Goal: Information Seeking & Learning: Learn about a topic

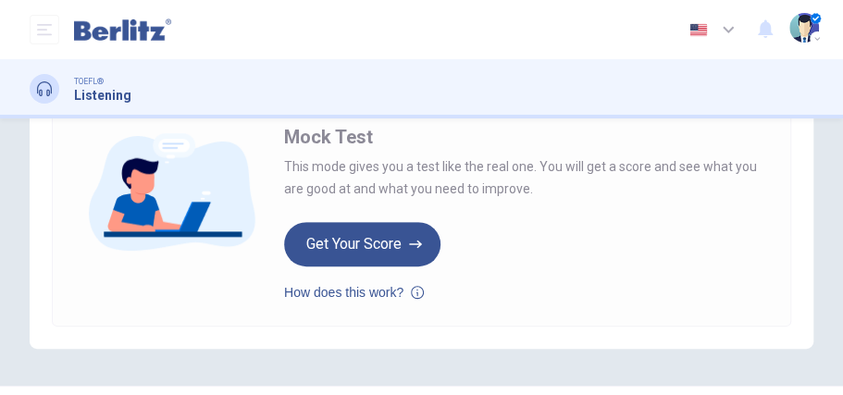
scroll to position [278, 0]
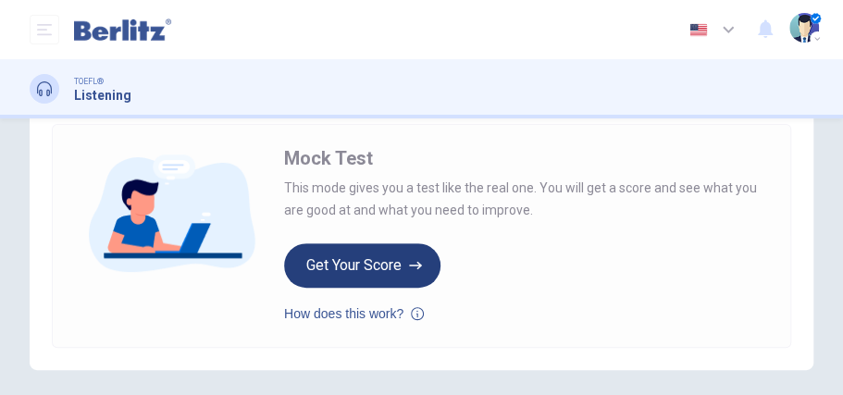
click at [363, 257] on button "Get Your Score" at bounding box center [362, 265] width 156 height 44
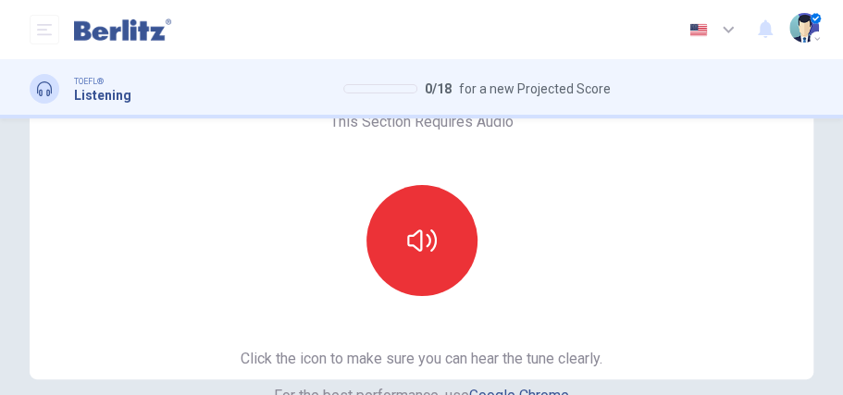
scroll to position [123, 0]
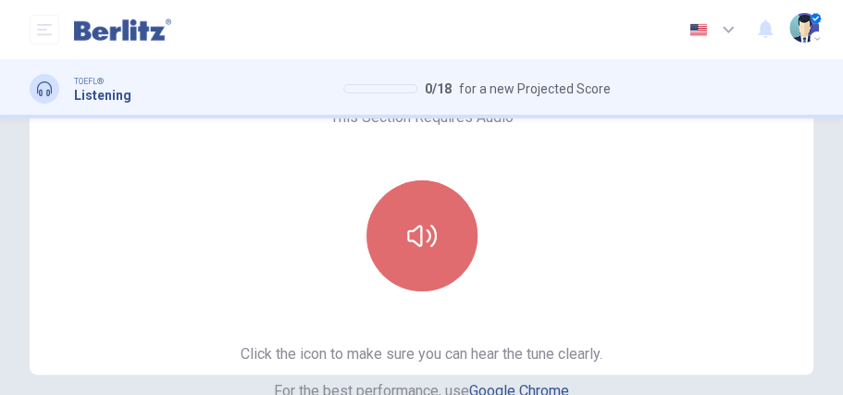
click at [439, 266] on button "button" at bounding box center [422, 236] width 111 height 111
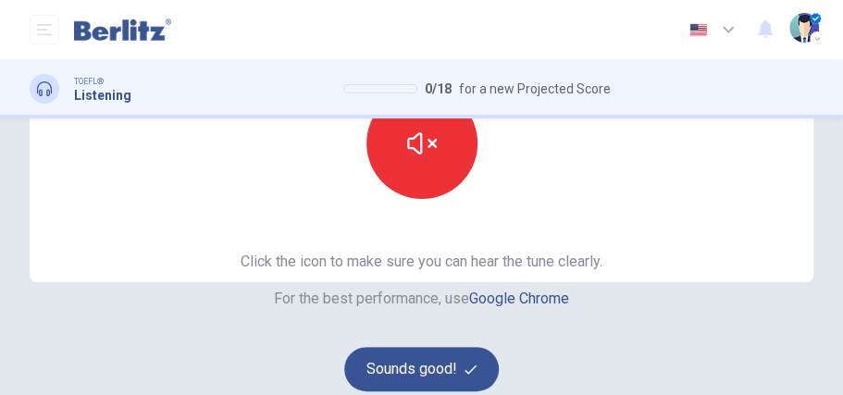
scroll to position [217, 0]
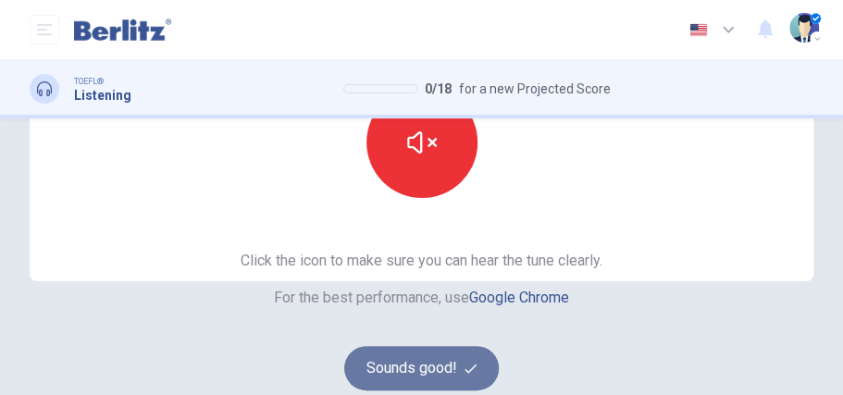
click at [418, 370] on button "Sounds good!" at bounding box center [422, 368] width 156 height 44
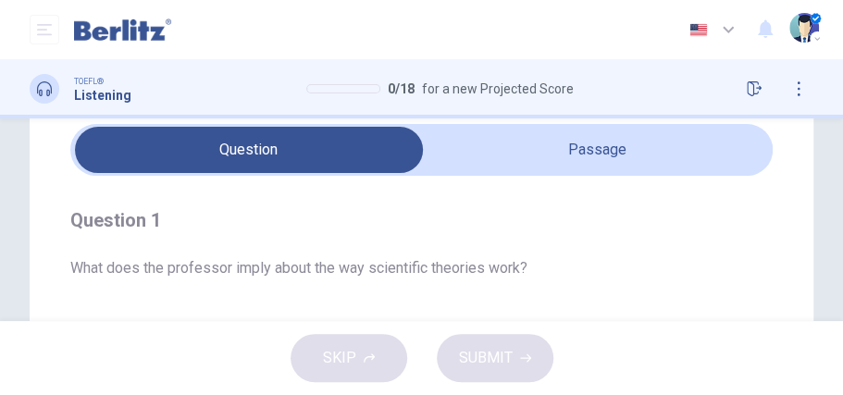
scroll to position [64, 0]
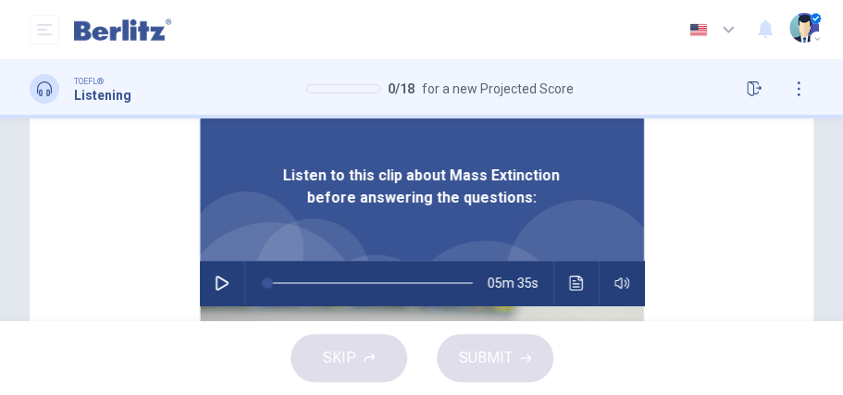
scroll to position [220, 0]
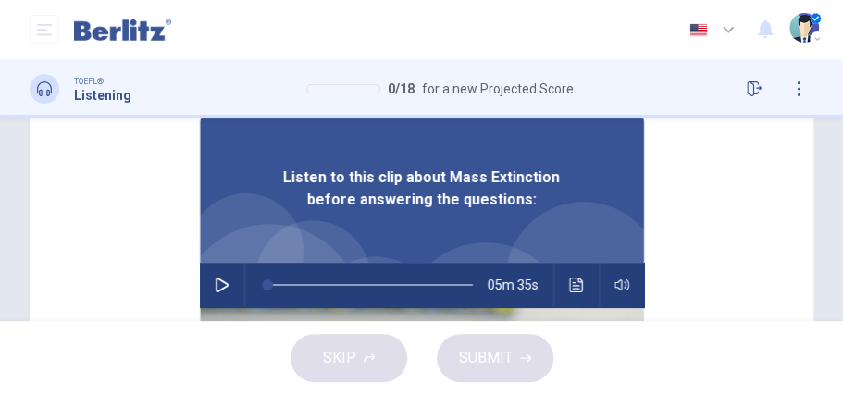
click at [215, 287] on icon "button" at bounding box center [222, 285] width 15 height 15
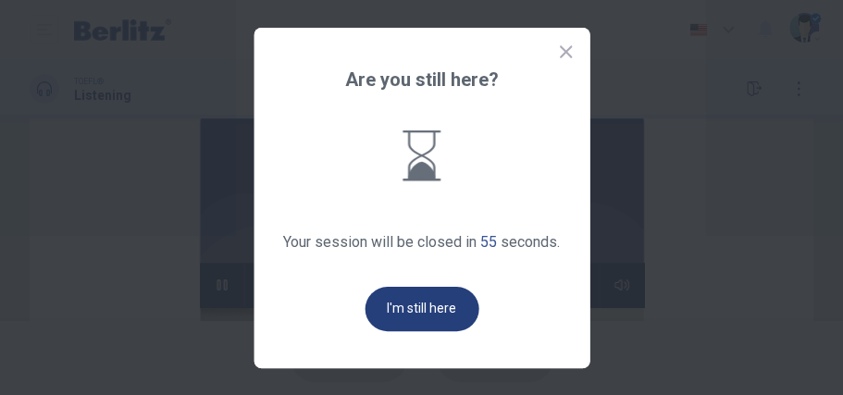
click at [394, 308] on button "I'm still here" at bounding box center [422, 309] width 114 height 44
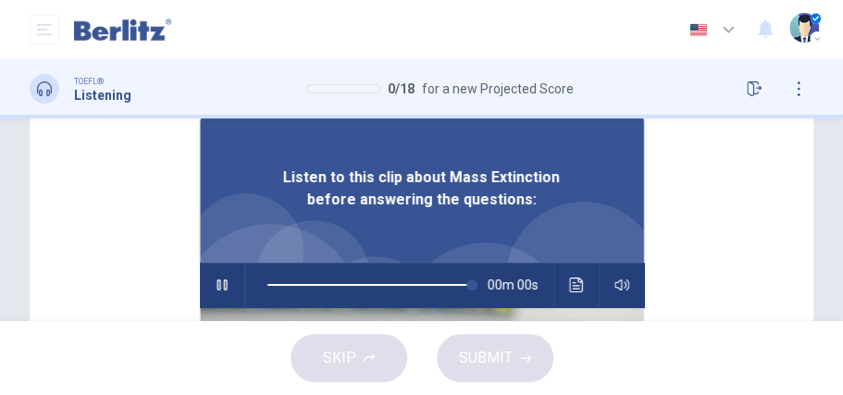
type input "*"
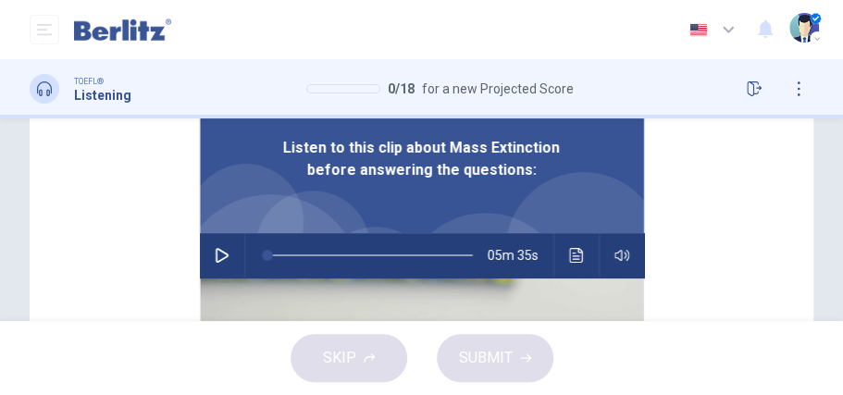
scroll to position [239, 0]
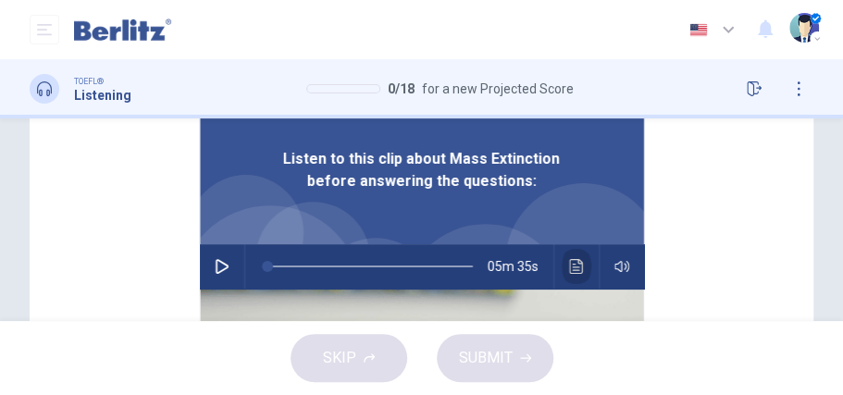
click at [569, 268] on icon "Click to see the audio transcription" at bounding box center [576, 266] width 15 height 15
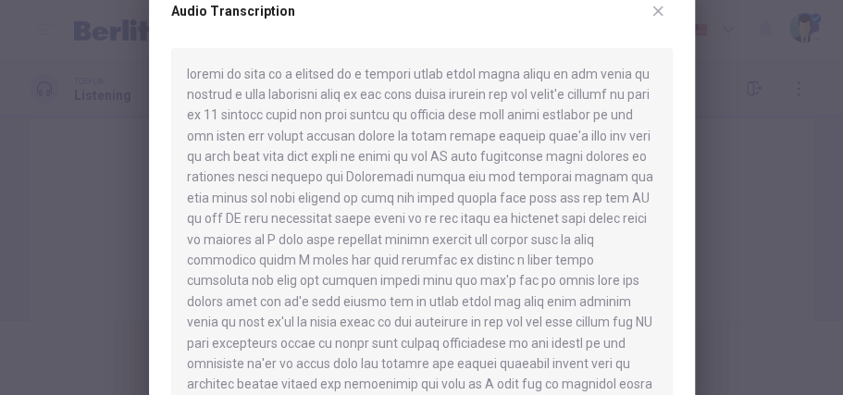
click at [655, 14] on icon "button" at bounding box center [658, 11] width 15 height 15
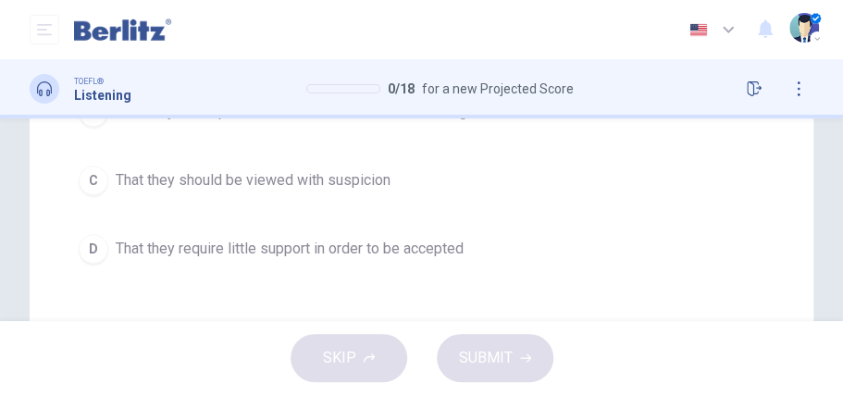
scroll to position [306, 0]
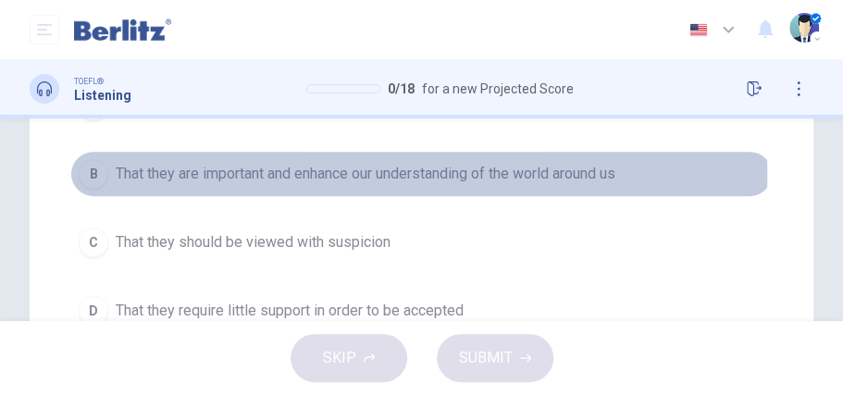
click at [86, 174] on div "B" at bounding box center [94, 174] width 30 height 30
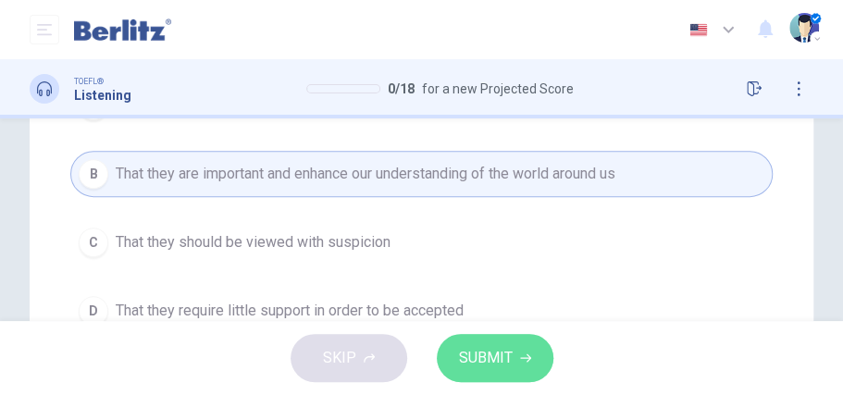
click at [461, 362] on span "SUBMIT" at bounding box center [486, 358] width 54 height 26
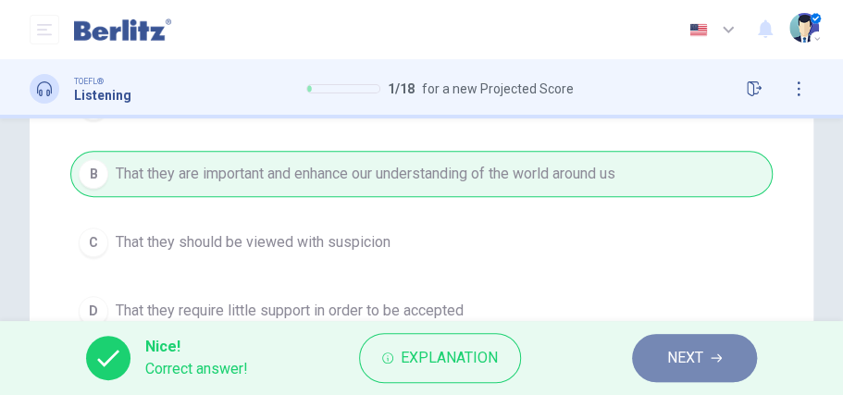
click at [701, 357] on span "NEXT" at bounding box center [685, 358] width 36 height 26
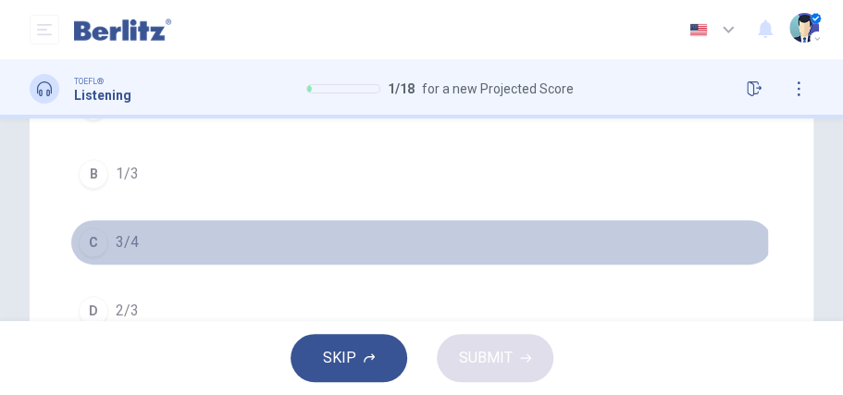
click at [100, 243] on div "C" at bounding box center [94, 243] width 30 height 30
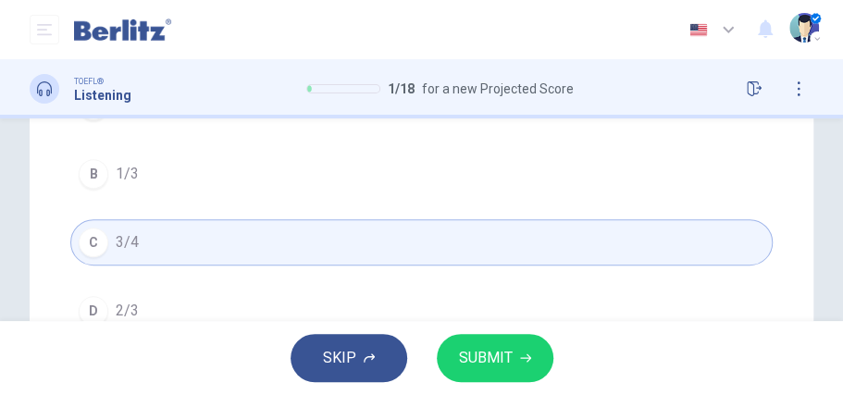
click at [499, 359] on span "SUBMIT" at bounding box center [486, 358] width 54 height 26
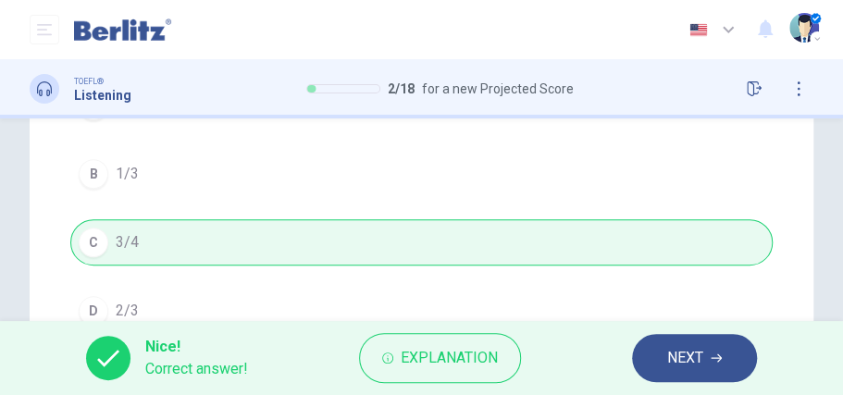
click at [649, 356] on button "NEXT" at bounding box center [694, 358] width 125 height 48
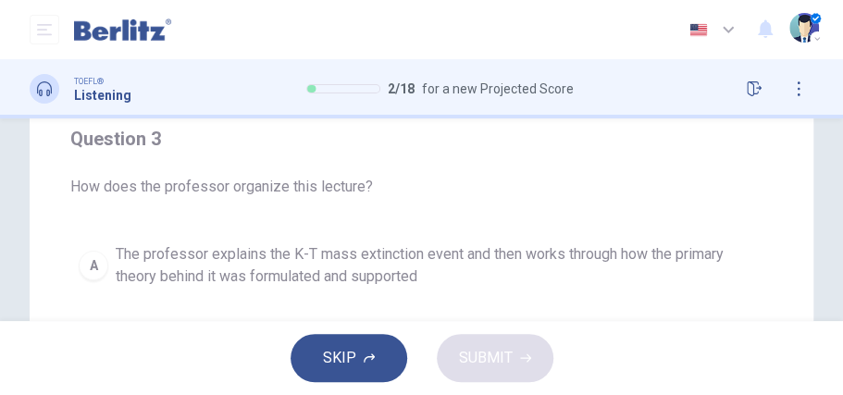
scroll to position [121, 0]
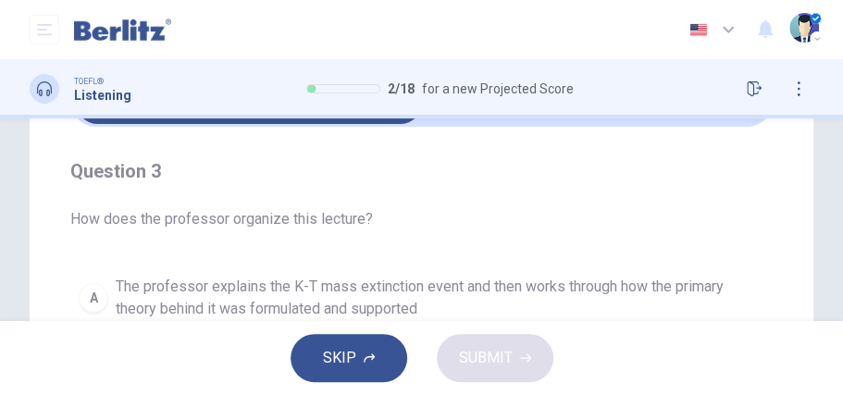
click at [102, 293] on div "A" at bounding box center [94, 298] width 30 height 30
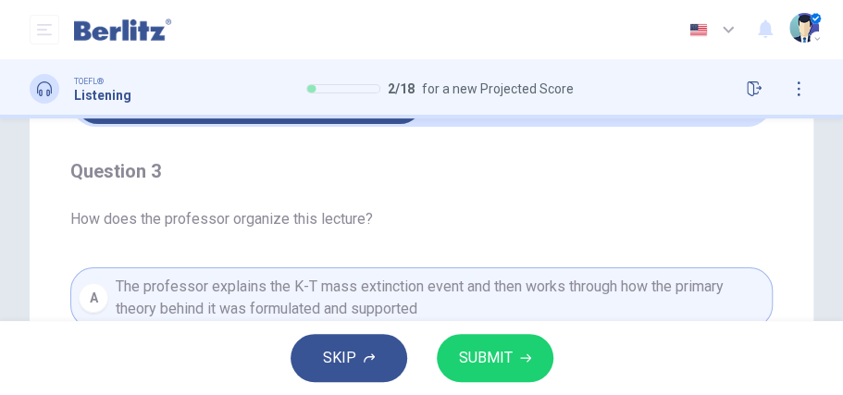
click at [461, 350] on span "SUBMIT" at bounding box center [486, 358] width 54 height 26
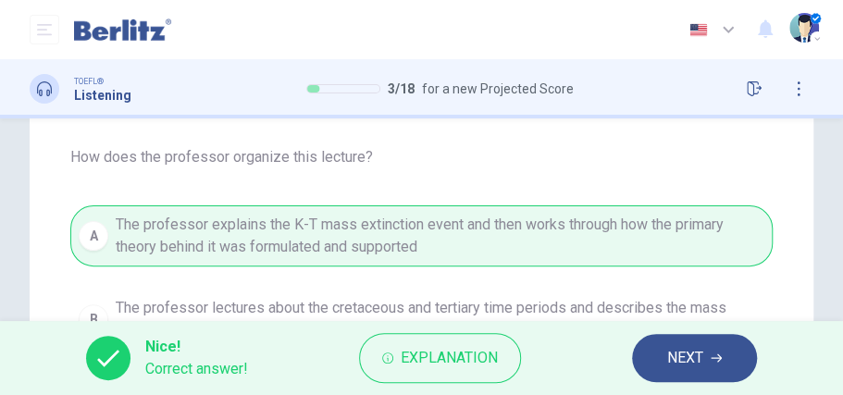
scroll to position [244, 0]
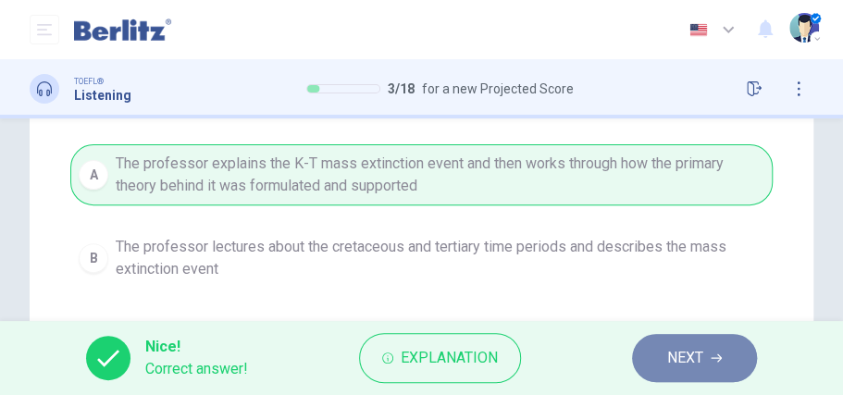
click at [661, 356] on button "NEXT" at bounding box center [694, 358] width 125 height 48
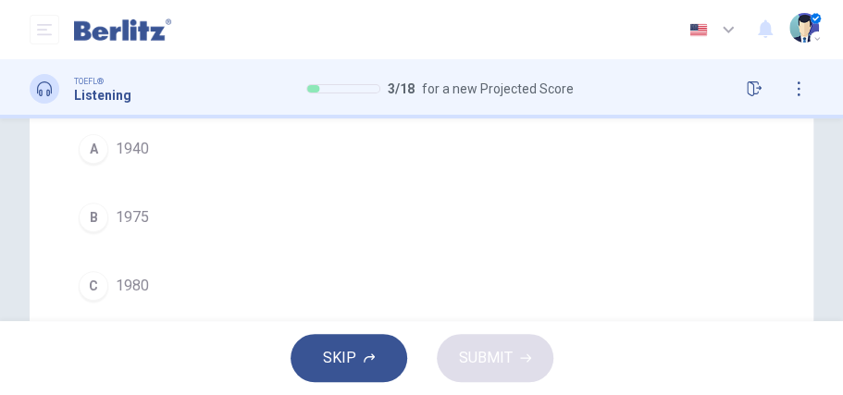
scroll to position [306, 0]
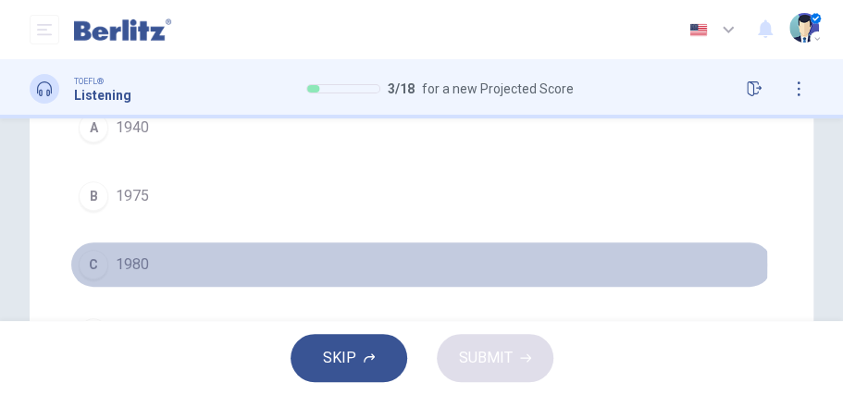
click at [100, 250] on div "C" at bounding box center [94, 265] width 30 height 30
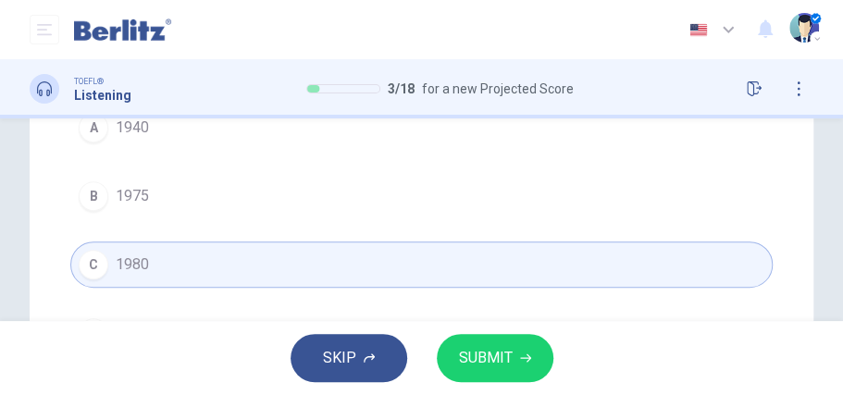
click at [493, 362] on span "SUBMIT" at bounding box center [486, 358] width 54 height 26
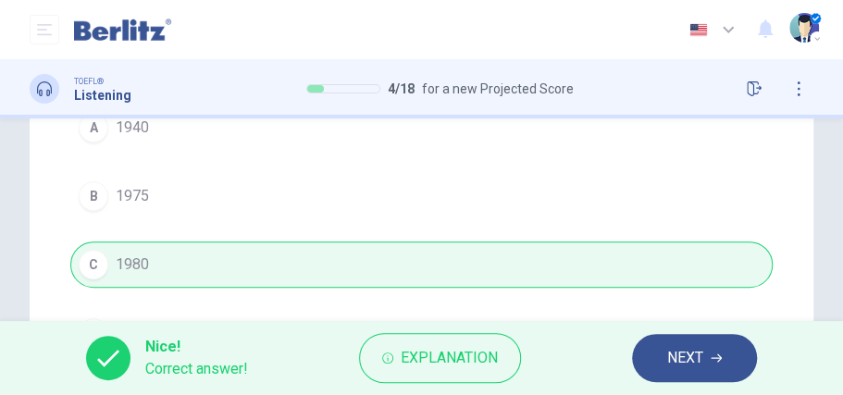
click at [678, 344] on button "NEXT" at bounding box center [694, 358] width 125 height 48
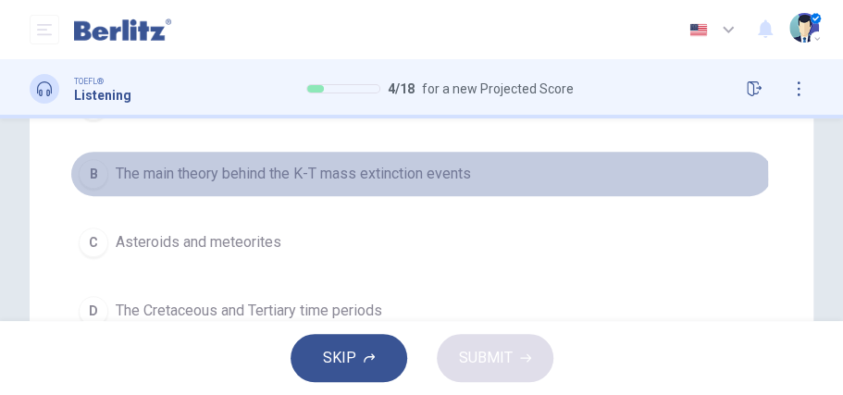
click at [100, 178] on div "B" at bounding box center [94, 174] width 30 height 30
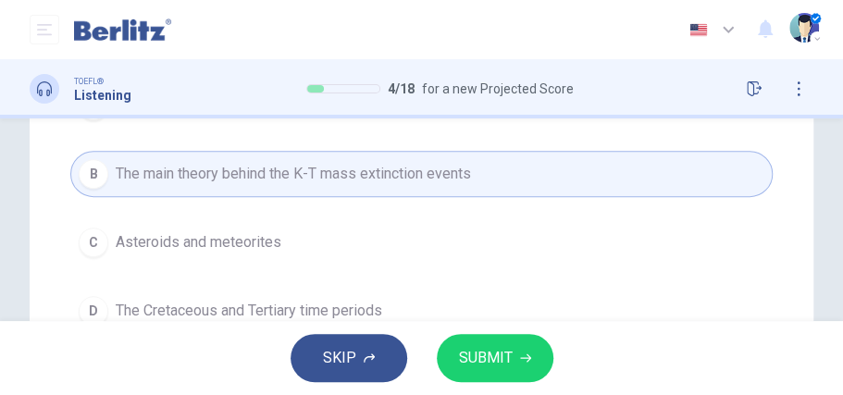
click at [484, 350] on span "SUBMIT" at bounding box center [486, 358] width 54 height 26
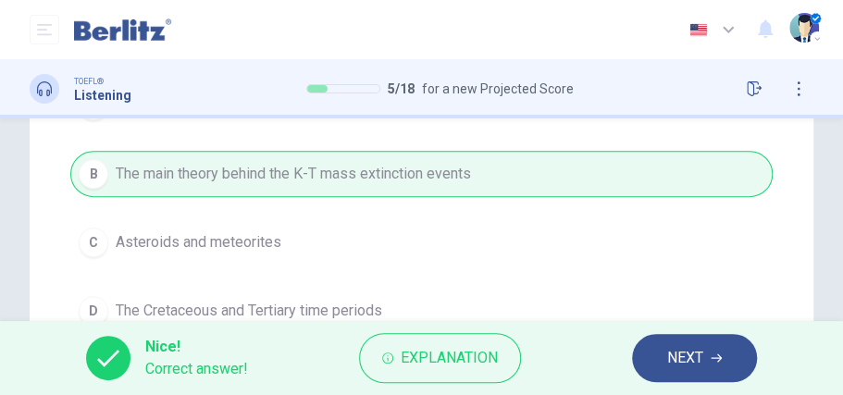
click at [666, 367] on button "NEXT" at bounding box center [694, 358] width 125 height 48
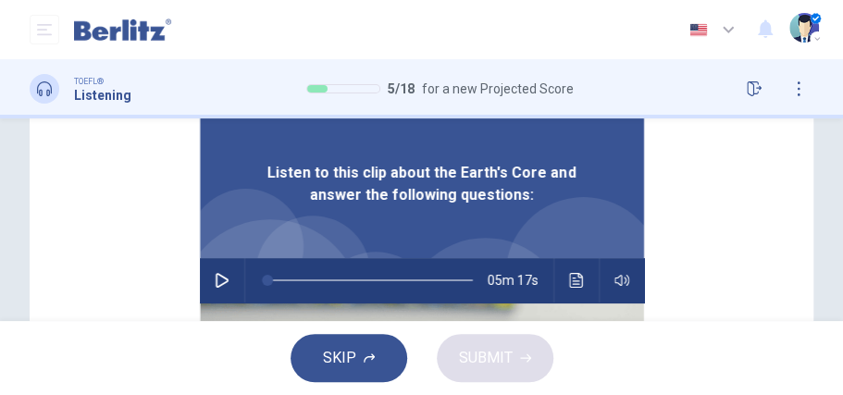
scroll to position [61, 0]
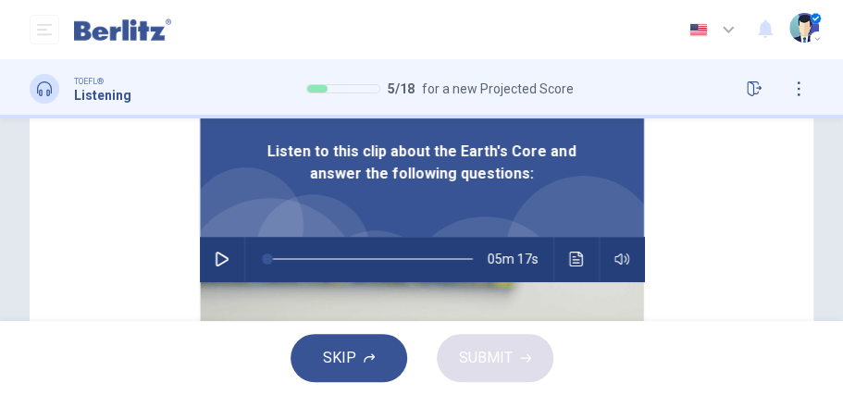
click at [217, 250] on button "button" at bounding box center [222, 259] width 30 height 44
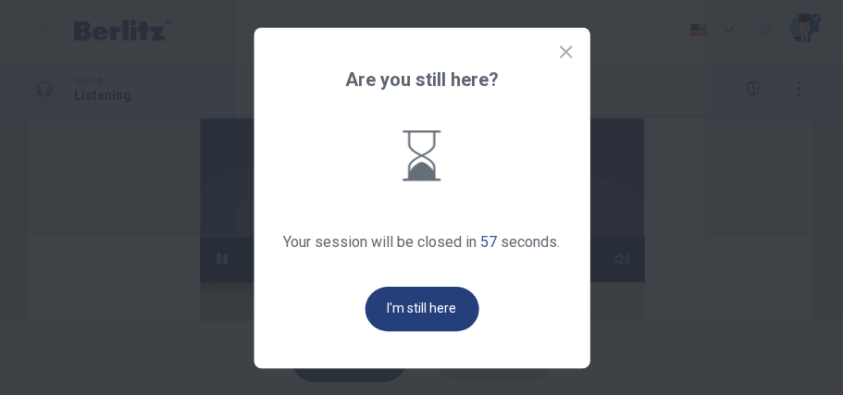
click at [395, 306] on button "I'm still here" at bounding box center [422, 309] width 114 height 44
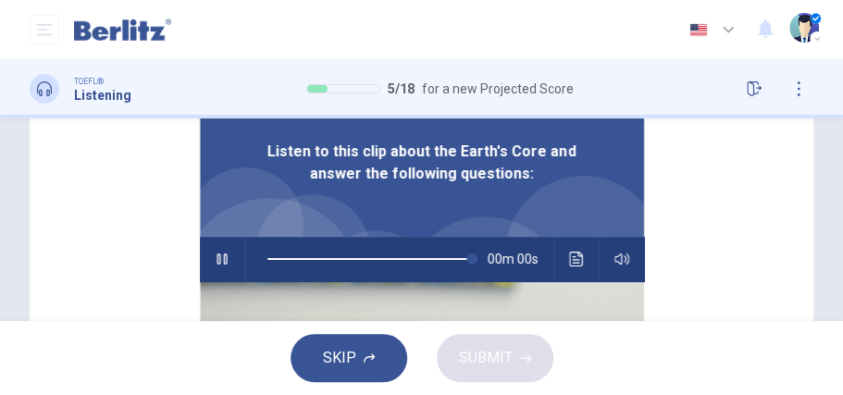
type input "*"
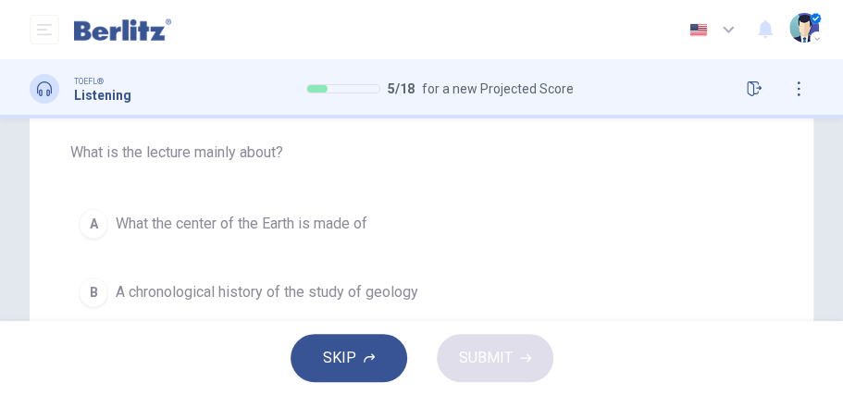
scroll to position [185, 0]
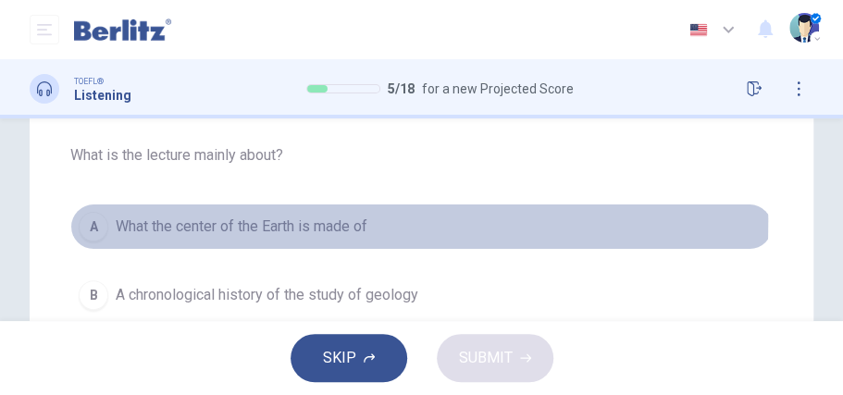
click at [97, 220] on div "A" at bounding box center [94, 227] width 30 height 30
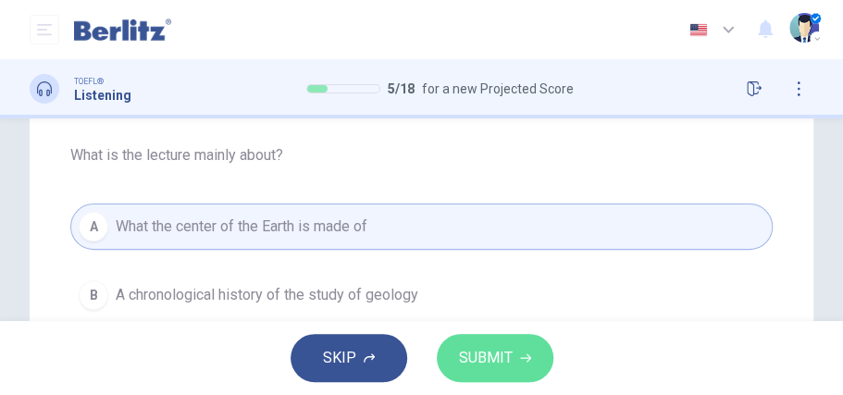
click at [470, 352] on span "SUBMIT" at bounding box center [486, 358] width 54 height 26
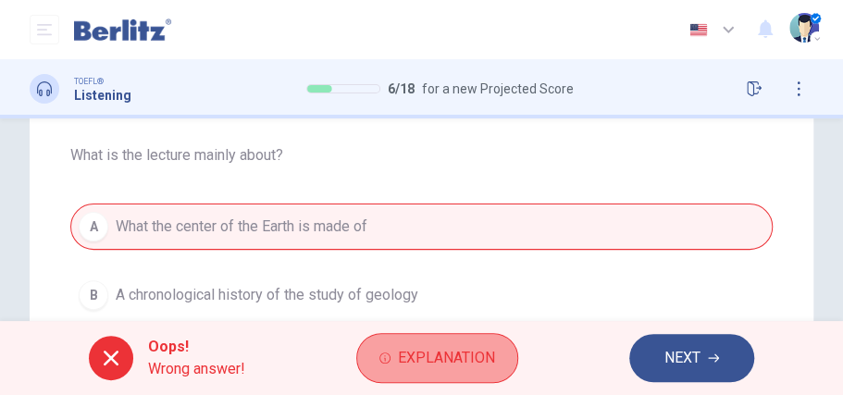
click at [444, 363] on span "Explanation" at bounding box center [446, 358] width 97 height 26
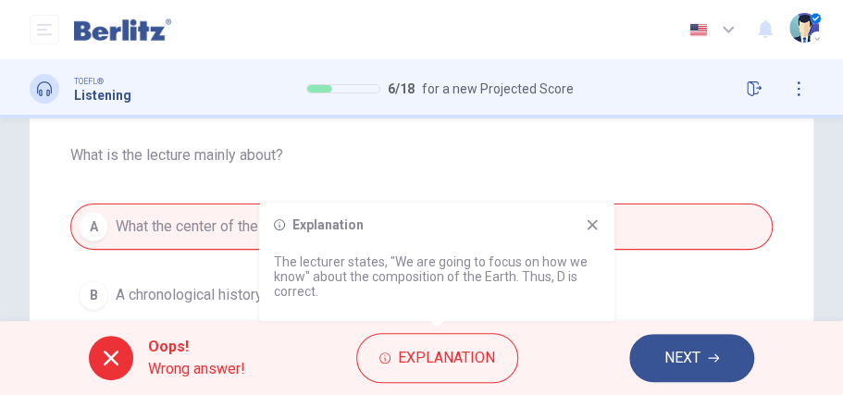
click at [591, 226] on icon at bounding box center [593, 225] width 10 height 10
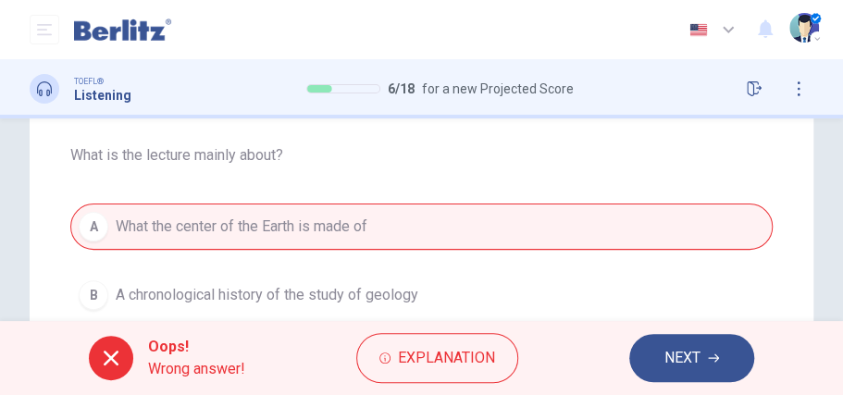
click at [672, 365] on span "NEXT" at bounding box center [683, 358] width 36 height 26
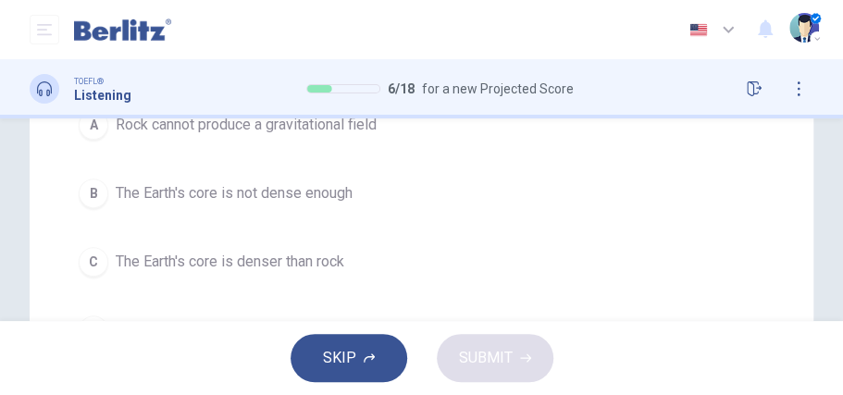
scroll to position [308, 0]
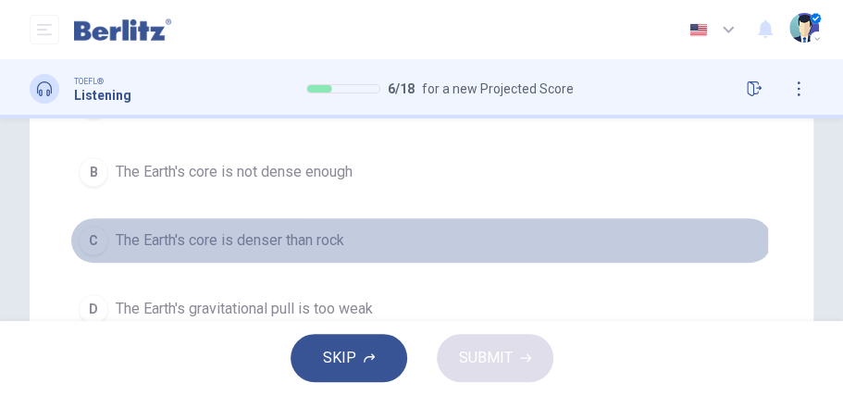
click at [103, 237] on div "C" at bounding box center [94, 241] width 30 height 30
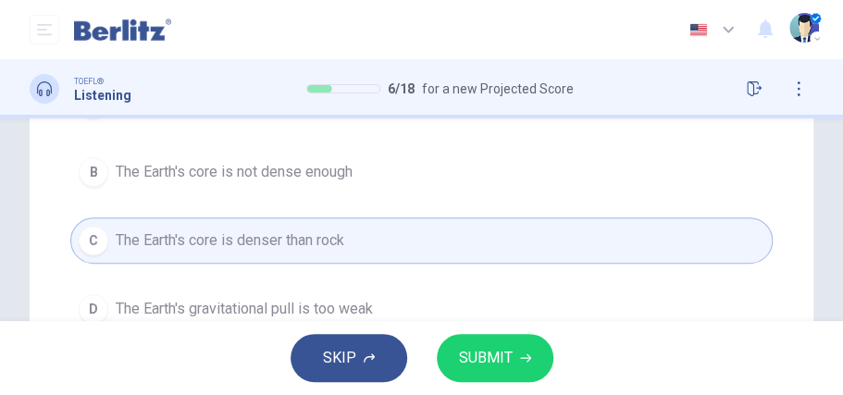
click at [507, 356] on span "SUBMIT" at bounding box center [486, 358] width 54 height 26
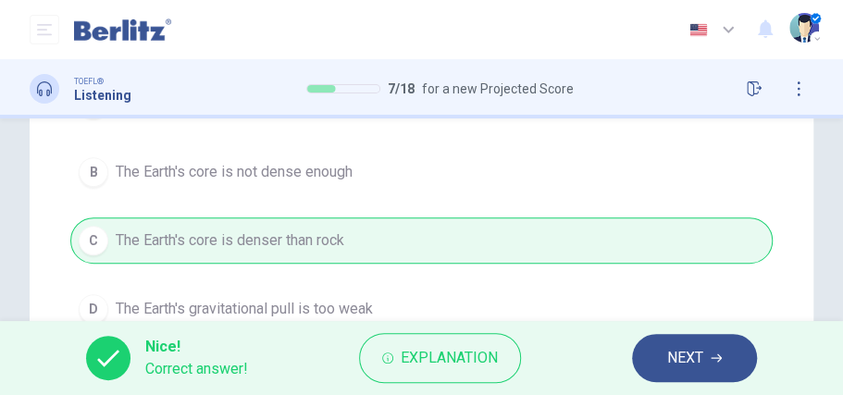
click at [683, 353] on span "NEXT" at bounding box center [685, 358] width 36 height 26
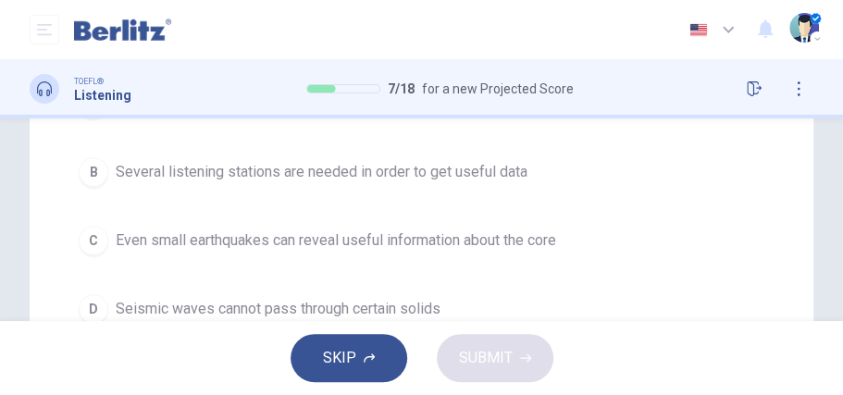
click at [94, 246] on div "C" at bounding box center [94, 241] width 30 height 30
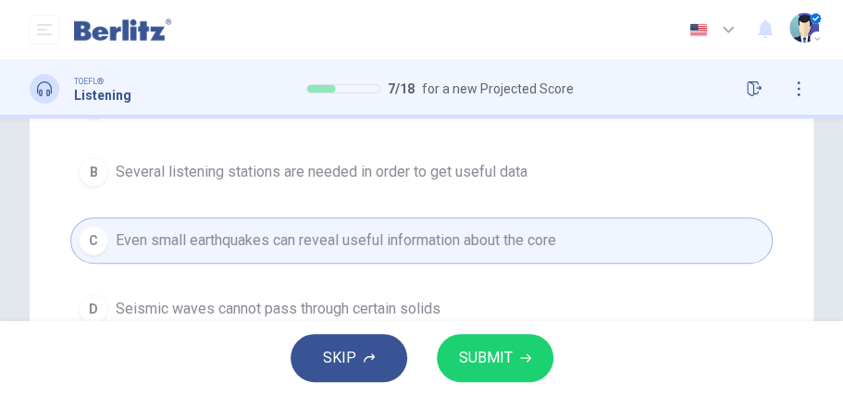
click at [510, 363] on span "SUBMIT" at bounding box center [486, 358] width 54 height 26
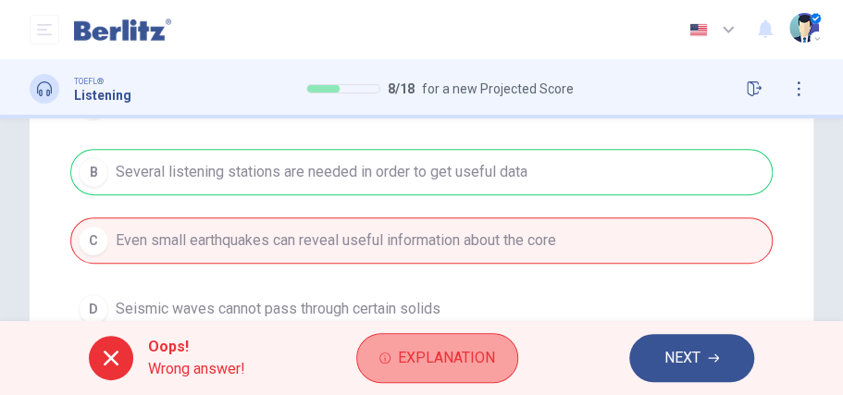
click at [456, 358] on span "Explanation" at bounding box center [446, 358] width 97 height 26
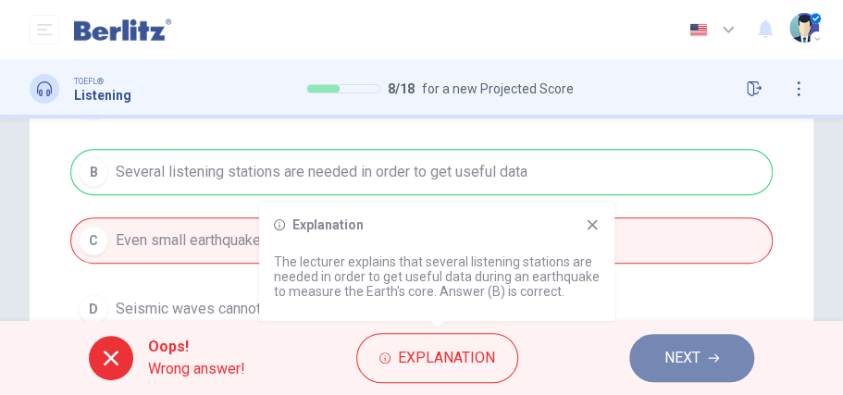
click at [685, 357] on span "NEXT" at bounding box center [683, 358] width 36 height 26
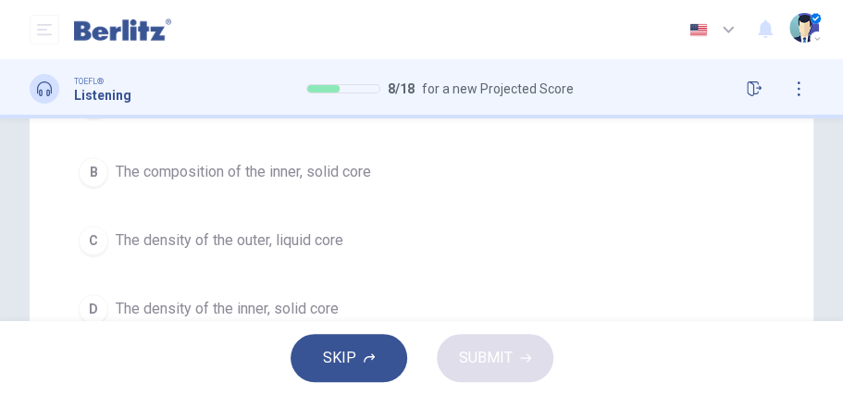
click at [102, 170] on div "B" at bounding box center [94, 172] width 30 height 30
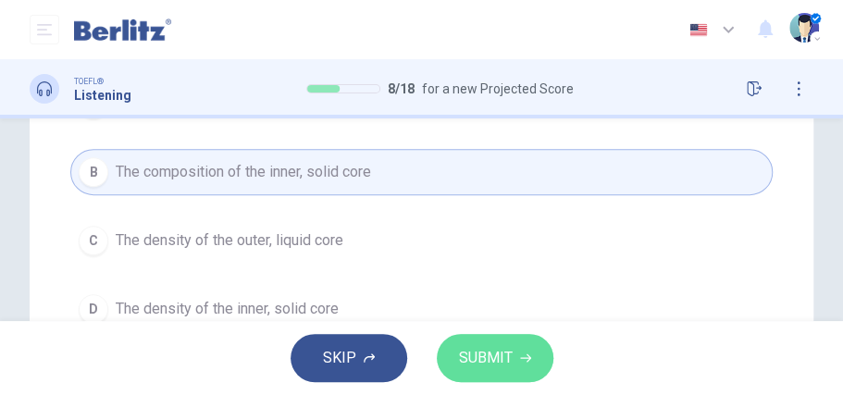
click at [484, 368] on span "SUBMIT" at bounding box center [486, 358] width 54 height 26
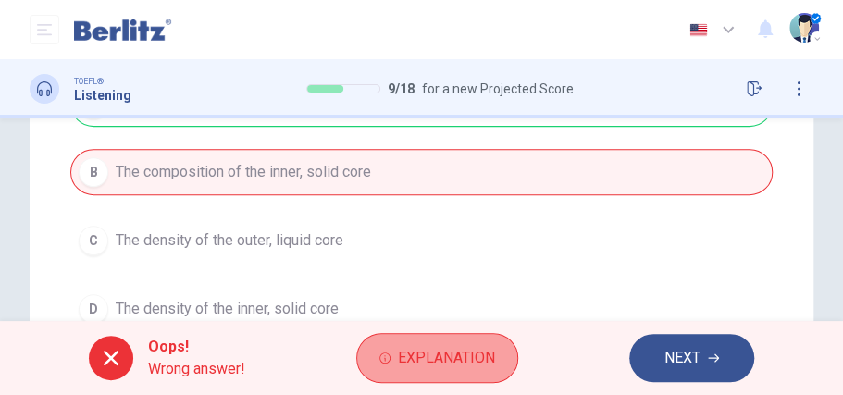
click at [444, 359] on span "Explanation" at bounding box center [446, 358] width 97 height 26
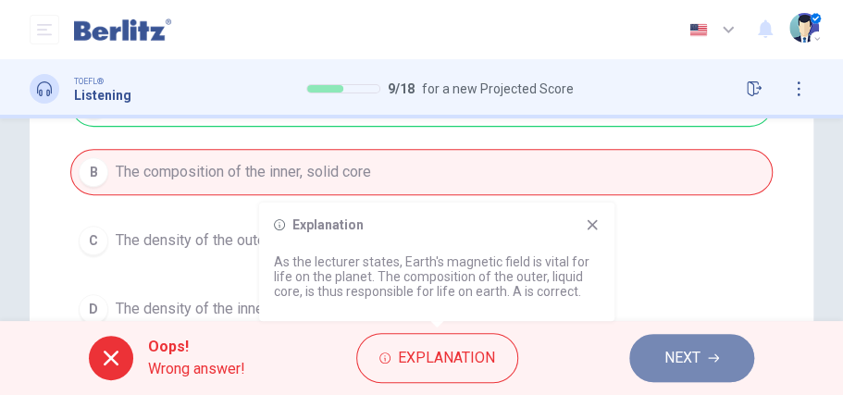
click at [667, 346] on span "NEXT" at bounding box center [683, 358] width 36 height 26
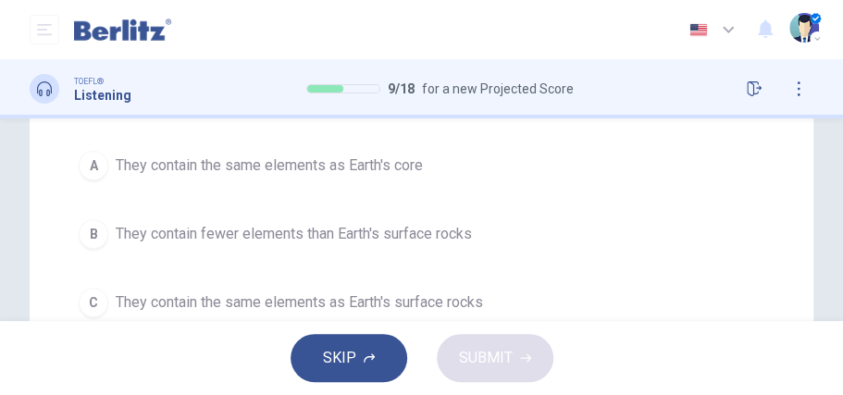
scroll to position [185, 0]
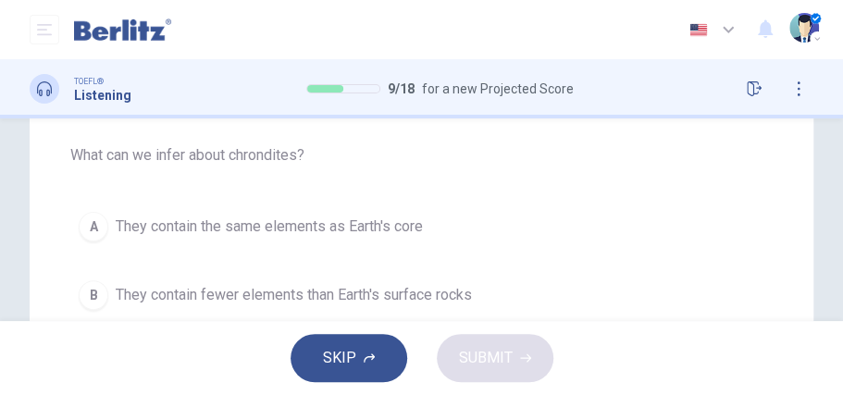
click at [93, 226] on div "A" at bounding box center [94, 227] width 30 height 30
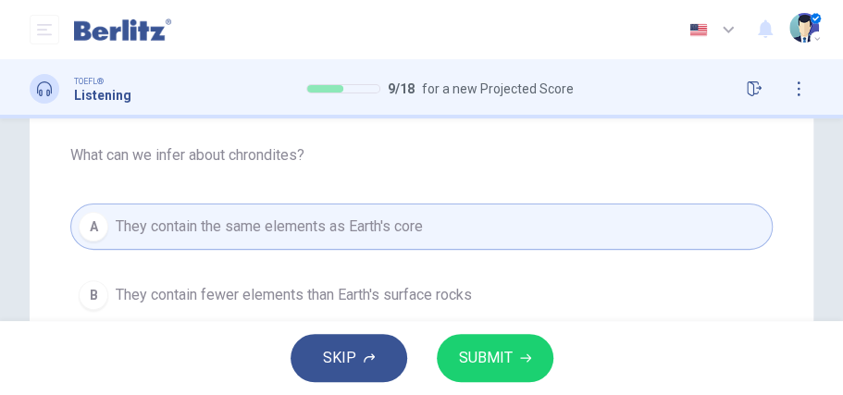
click at [485, 351] on span "SUBMIT" at bounding box center [486, 358] width 54 height 26
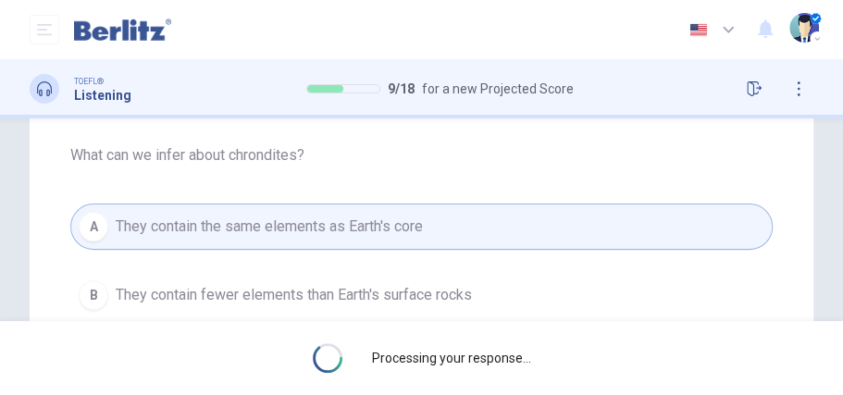
scroll to position [123, 0]
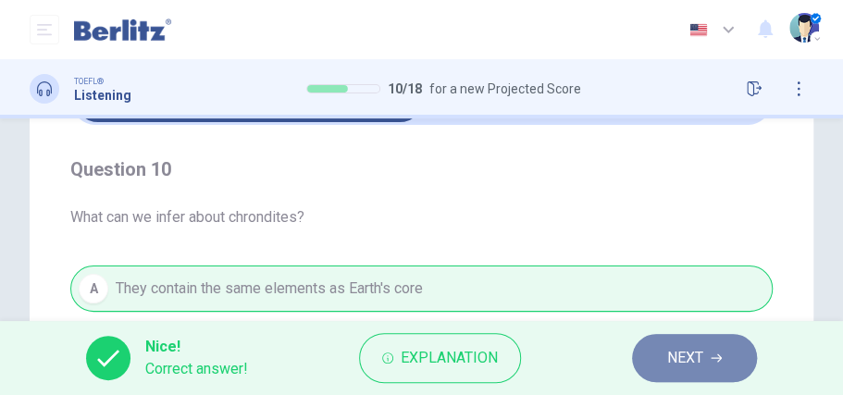
click at [678, 351] on span "NEXT" at bounding box center [685, 358] width 36 height 26
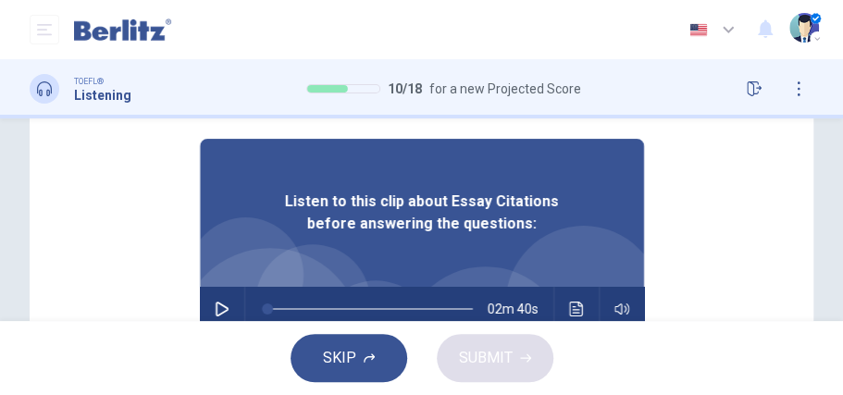
scroll to position [246, 0]
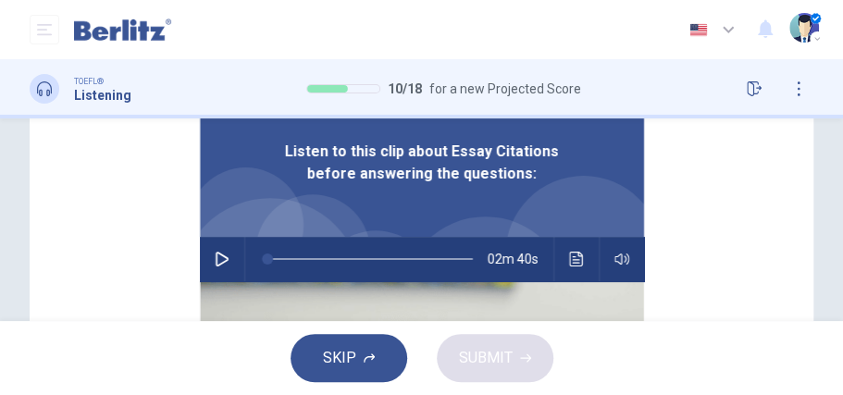
click at [216, 260] on icon "button" at bounding box center [222, 259] width 13 height 15
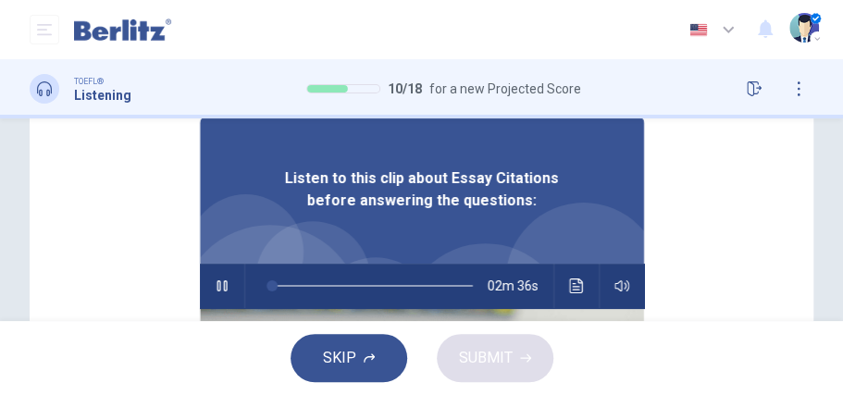
scroll to position [61, 0]
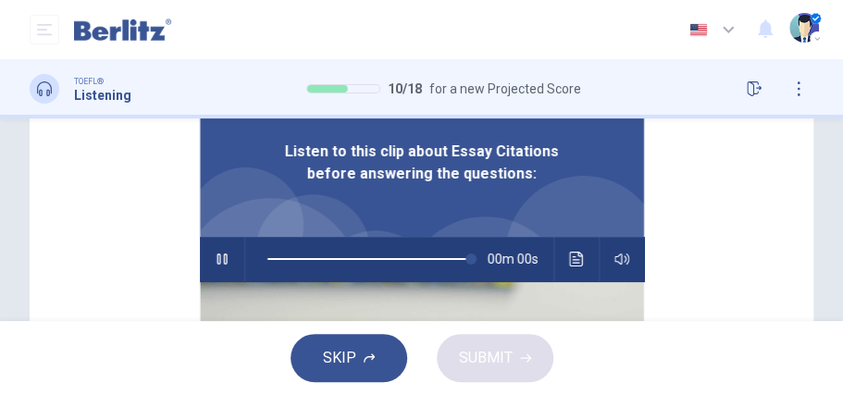
type input "*"
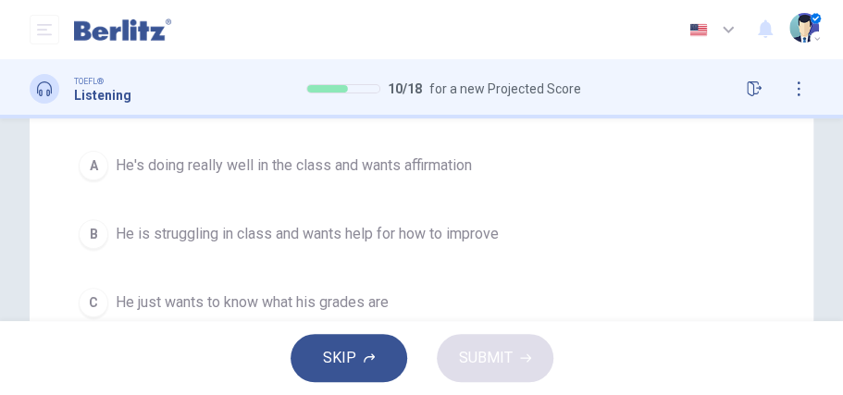
scroll to position [308, 0]
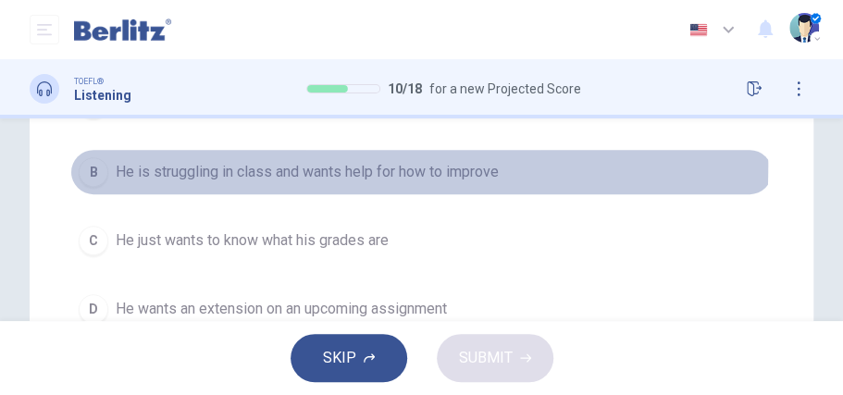
click at [87, 163] on div "B" at bounding box center [94, 172] width 30 height 30
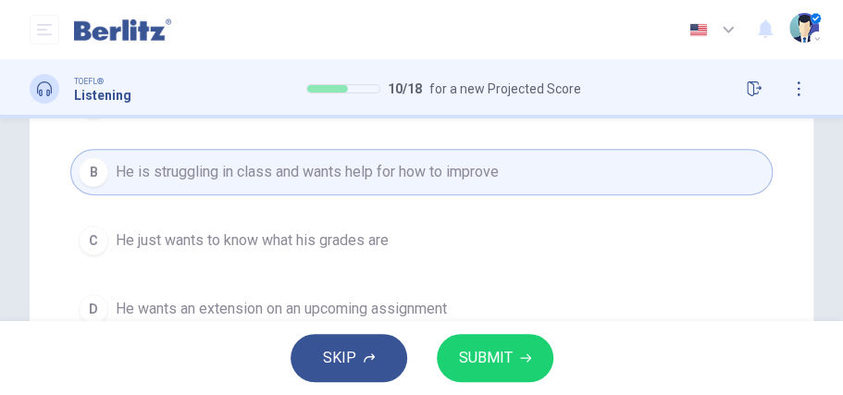
click at [474, 350] on span "SUBMIT" at bounding box center [486, 358] width 54 height 26
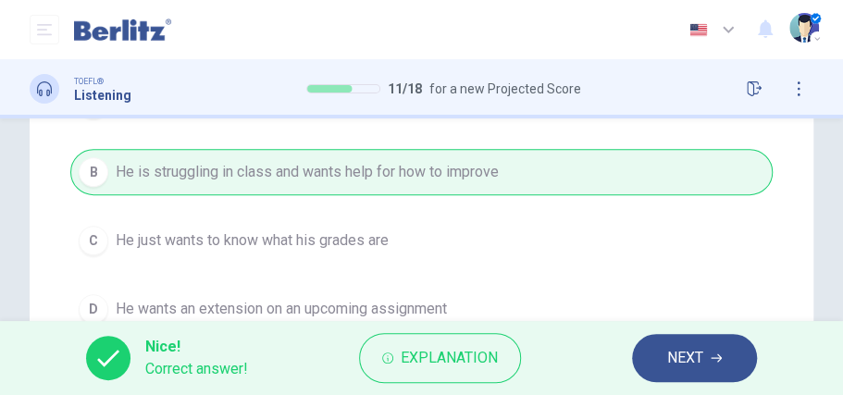
click at [672, 361] on span "NEXT" at bounding box center [685, 358] width 36 height 26
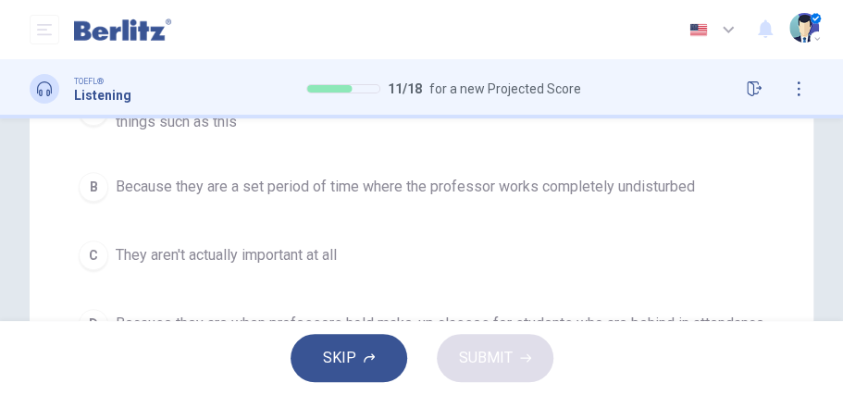
scroll to position [246, 0]
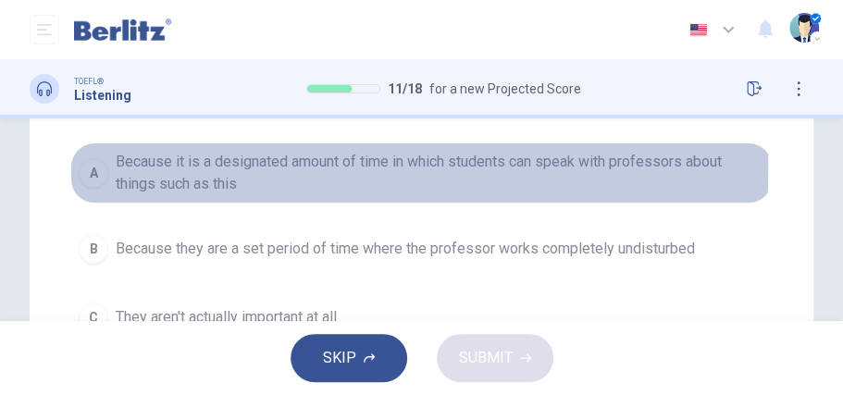
click at [104, 167] on div "A" at bounding box center [94, 173] width 30 height 30
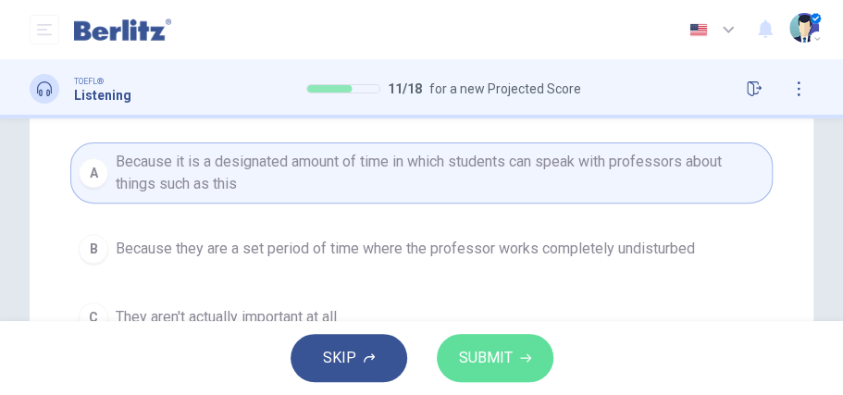
click at [489, 356] on span "SUBMIT" at bounding box center [486, 358] width 54 height 26
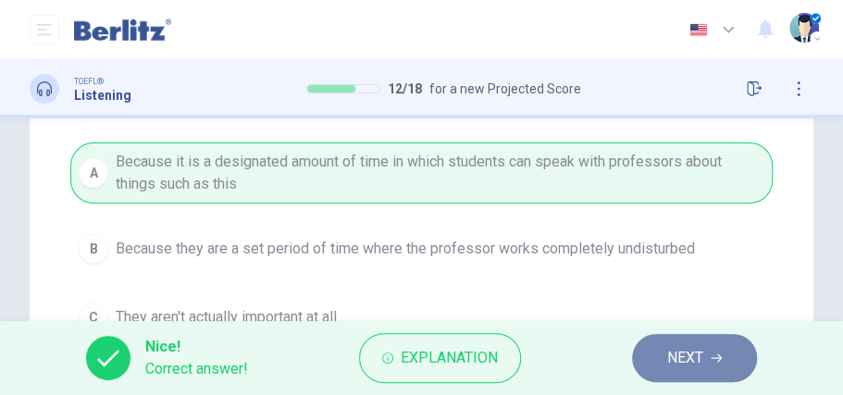
click at [705, 344] on button "NEXT" at bounding box center [694, 358] width 125 height 48
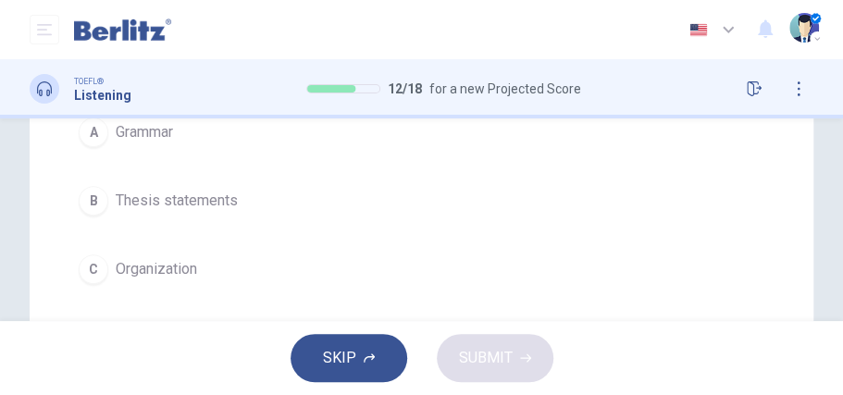
scroll to position [308, 0]
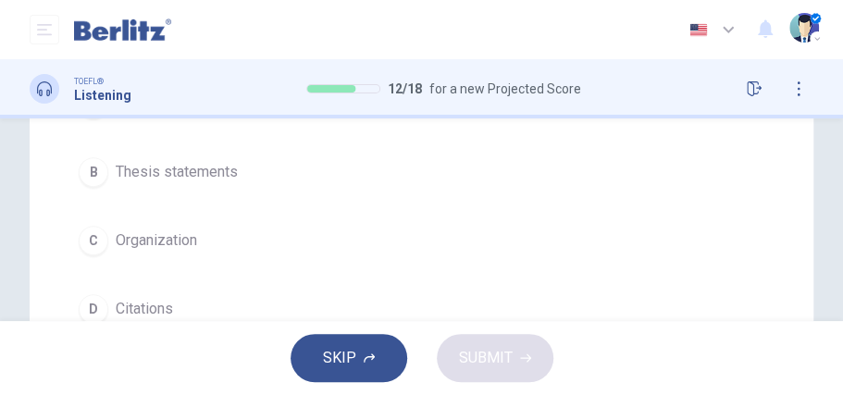
click at [98, 304] on div "D" at bounding box center [94, 309] width 30 height 30
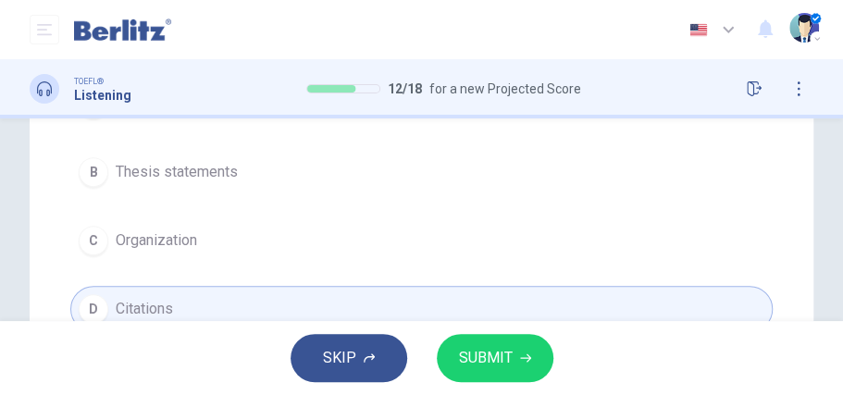
click at [472, 348] on span "SUBMIT" at bounding box center [486, 358] width 54 height 26
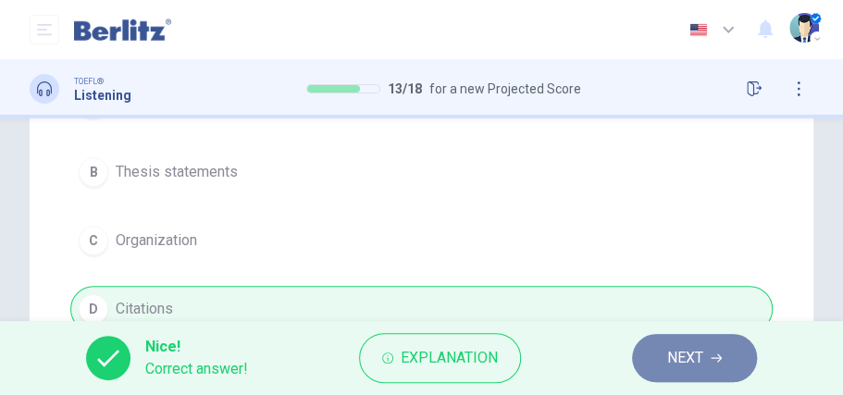
click at [680, 350] on span "NEXT" at bounding box center [685, 358] width 36 height 26
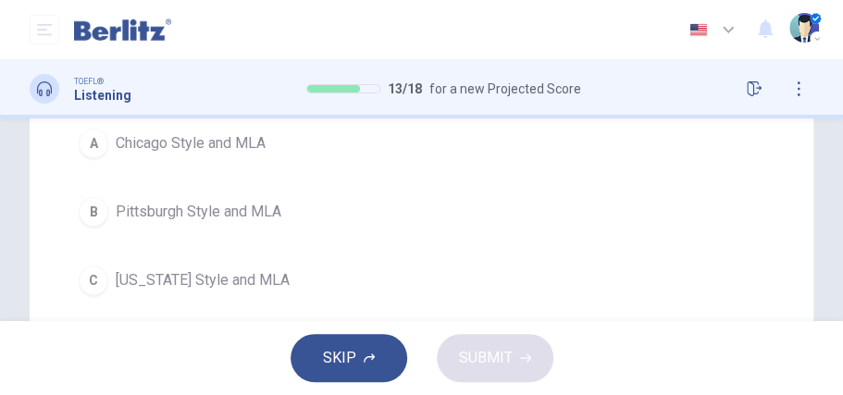
scroll to position [246, 0]
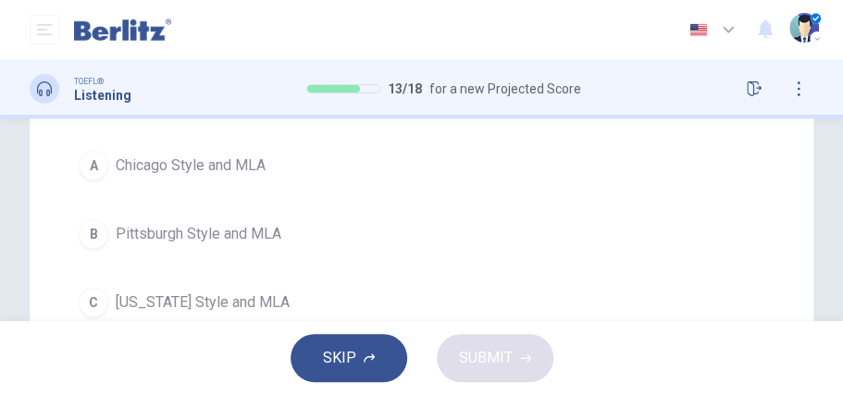
click at [98, 304] on div "C" at bounding box center [94, 303] width 30 height 30
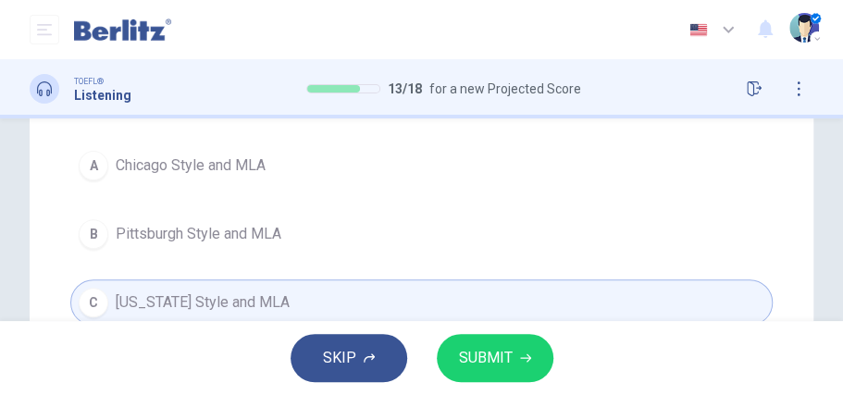
click at [489, 355] on span "SUBMIT" at bounding box center [486, 358] width 54 height 26
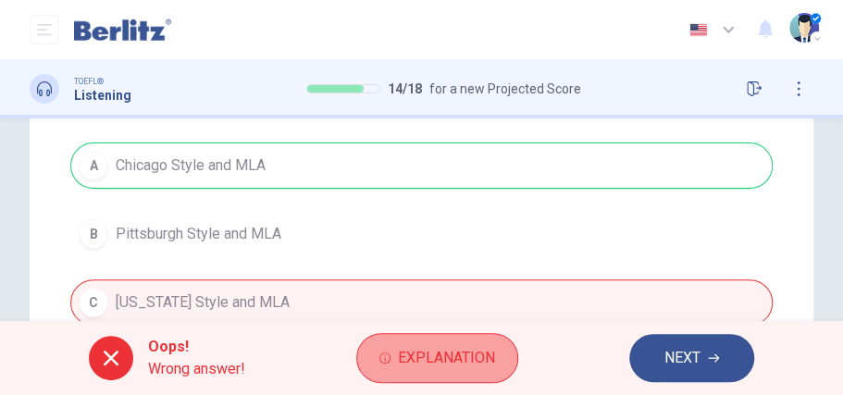
click at [464, 358] on span "Explanation" at bounding box center [446, 358] width 97 height 26
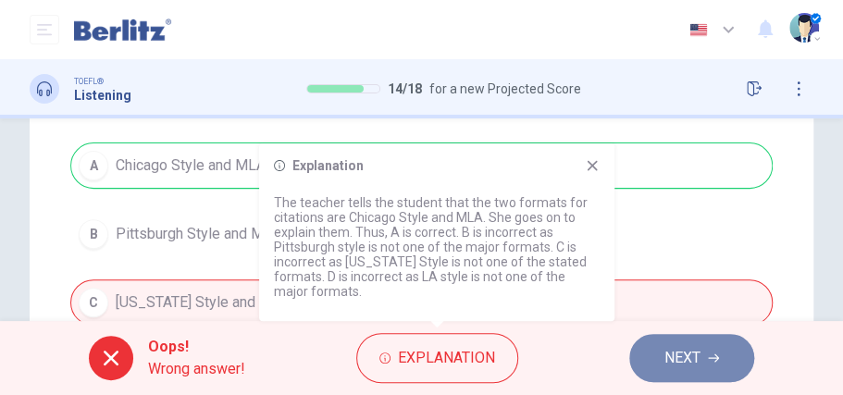
click at [690, 357] on span "NEXT" at bounding box center [683, 358] width 36 height 26
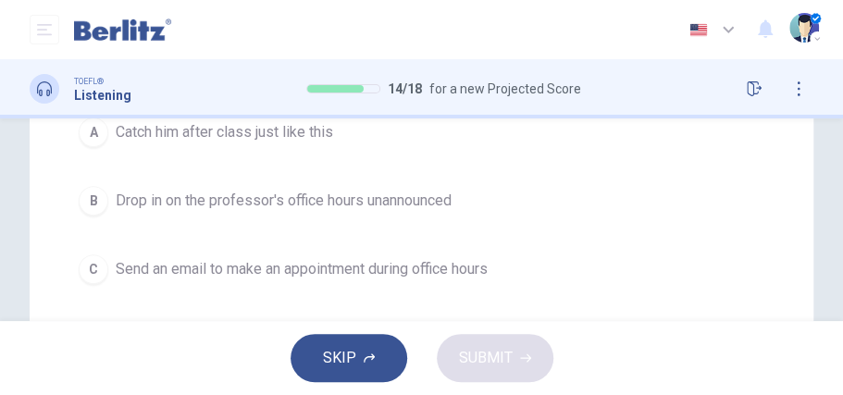
scroll to position [308, 0]
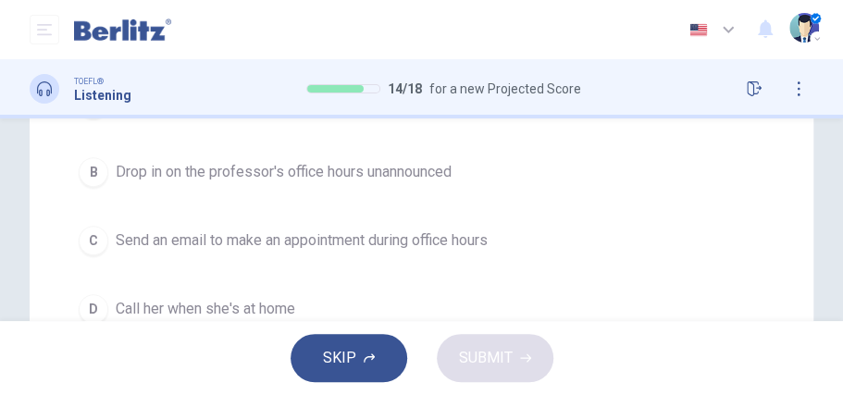
click at [88, 234] on div "C" at bounding box center [94, 241] width 30 height 30
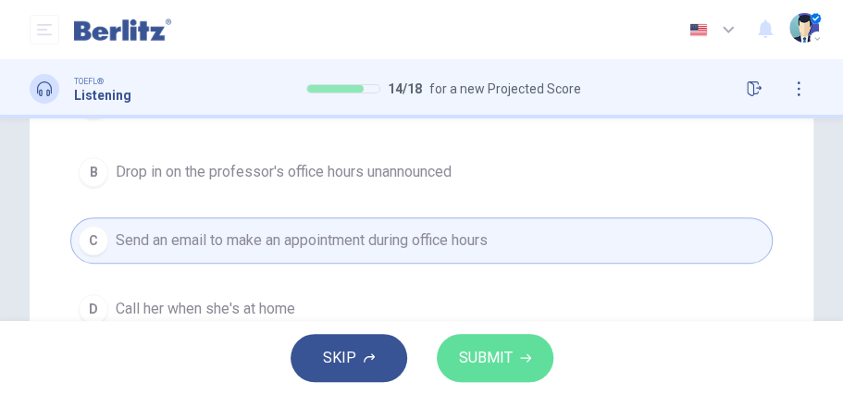
click at [490, 356] on span "SUBMIT" at bounding box center [486, 358] width 54 height 26
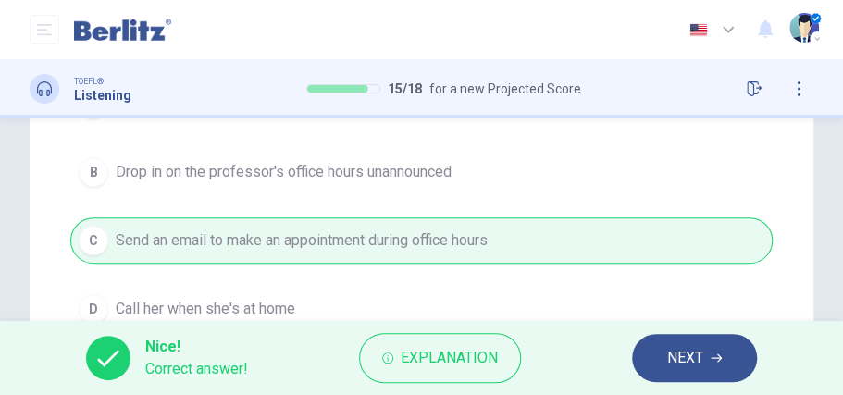
click at [681, 353] on span "NEXT" at bounding box center [685, 358] width 36 height 26
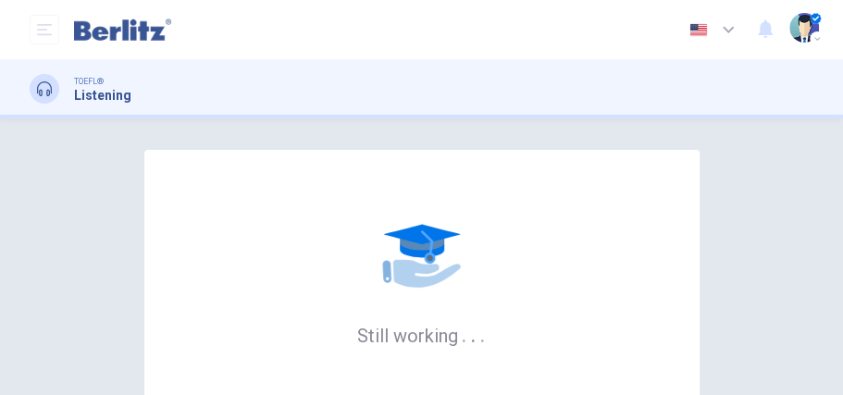
scroll to position [0, 0]
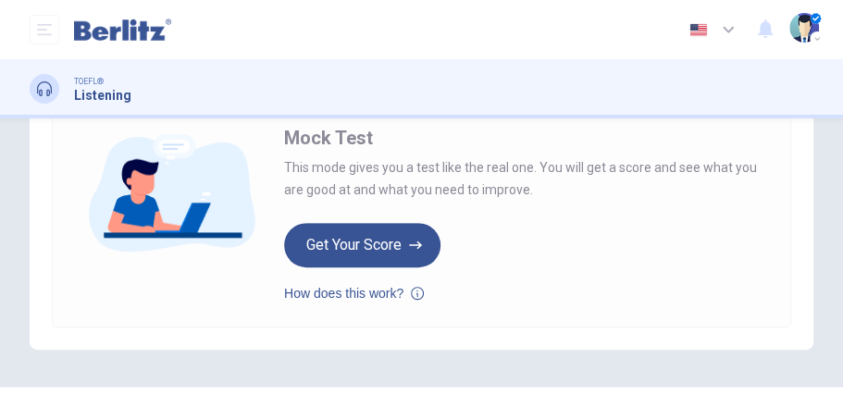
scroll to position [278, 0]
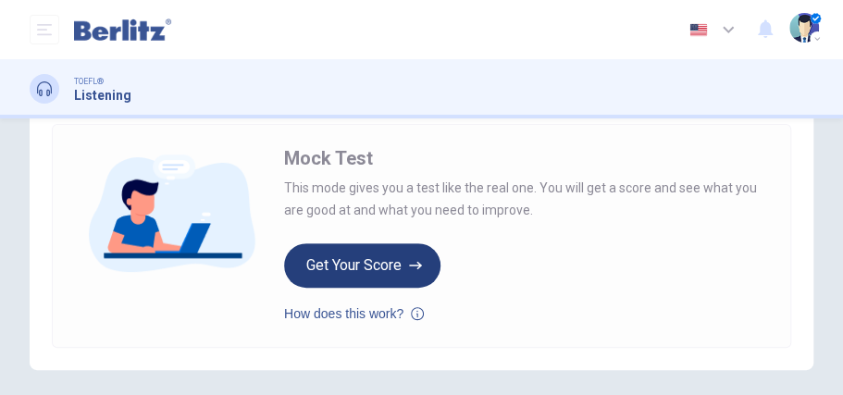
click at [350, 263] on button "Get Your Score" at bounding box center [362, 265] width 156 height 44
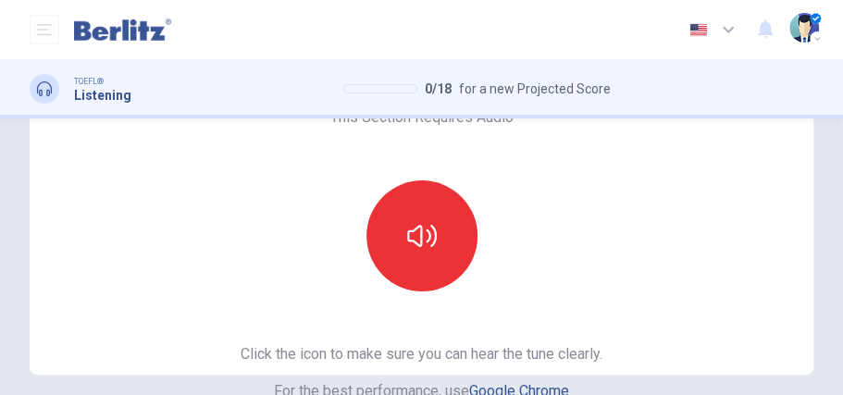
scroll to position [185, 0]
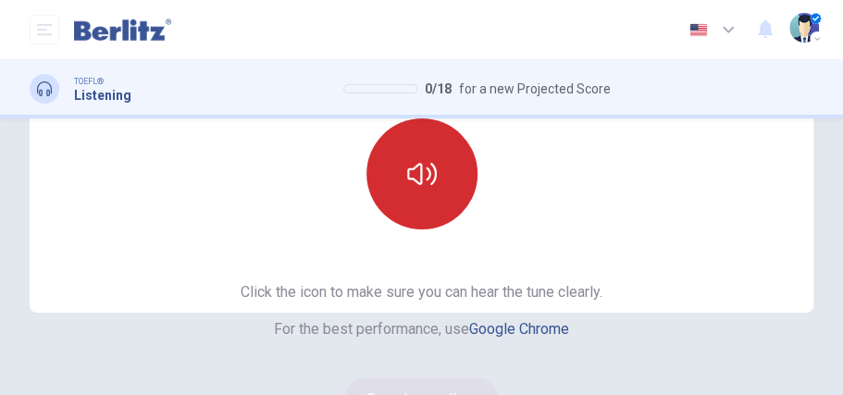
click at [414, 170] on icon "button" at bounding box center [422, 174] width 30 height 30
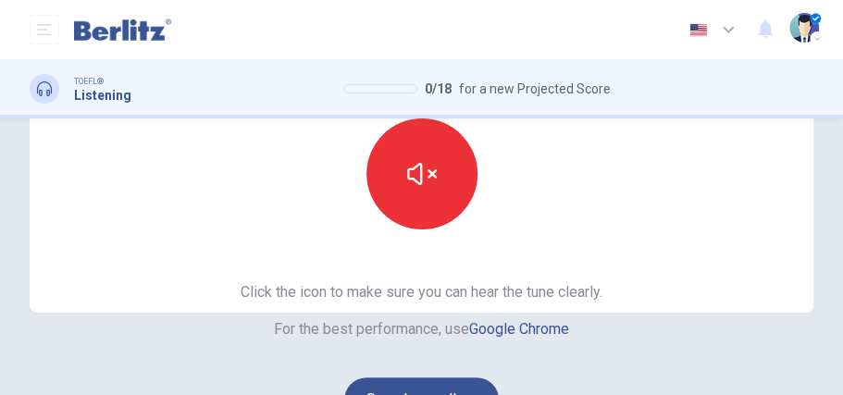
scroll to position [308, 0]
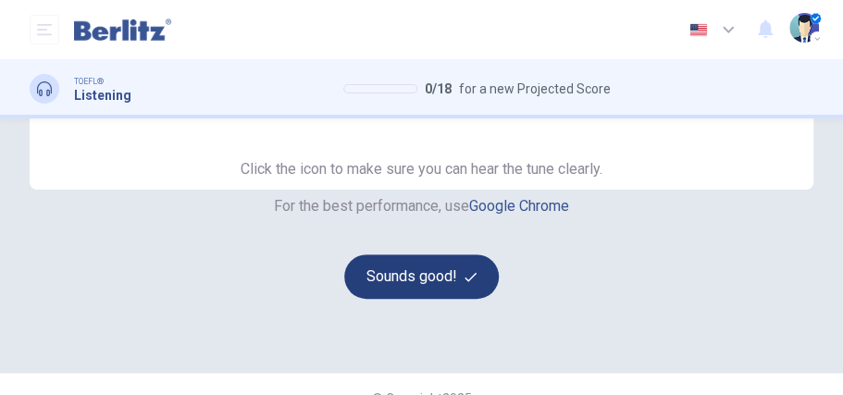
click at [427, 272] on button "Sounds good!" at bounding box center [422, 277] width 156 height 44
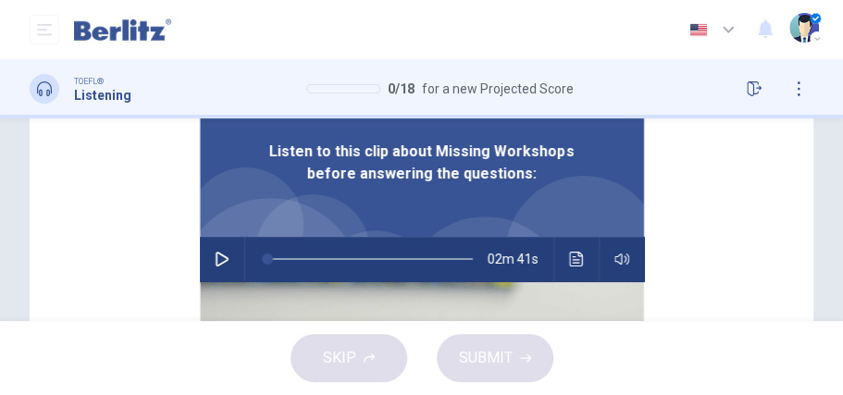
scroll to position [246, 0]
click at [215, 257] on icon "button" at bounding box center [222, 259] width 15 height 15
drag, startPoint x: 655, startPoint y: 293, endPoint x: 664, endPoint y: 298, distance: 10.4
click at [655, 298] on span at bounding box center [649, 295] width 11 height 11
type input "*"
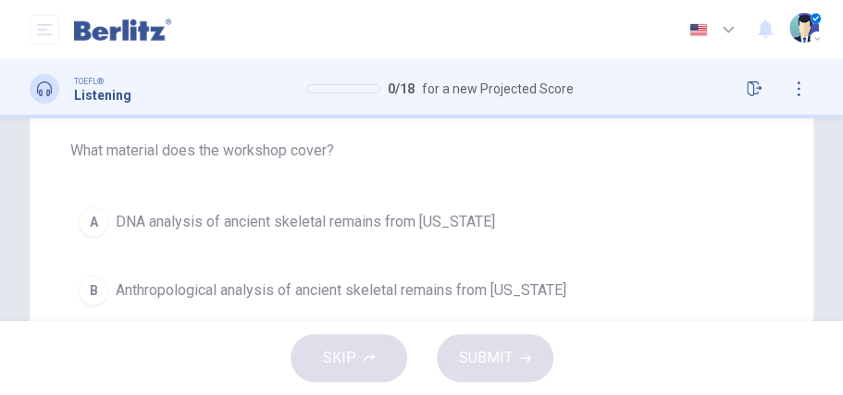
scroll to position [185, 0]
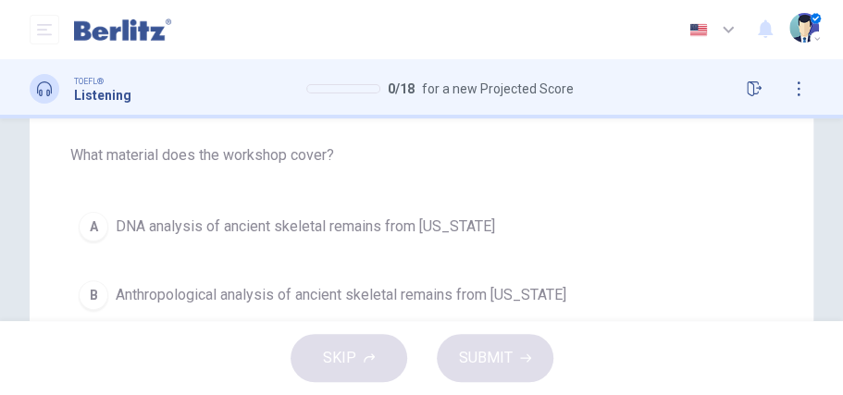
click at [94, 229] on div "A" at bounding box center [94, 227] width 30 height 30
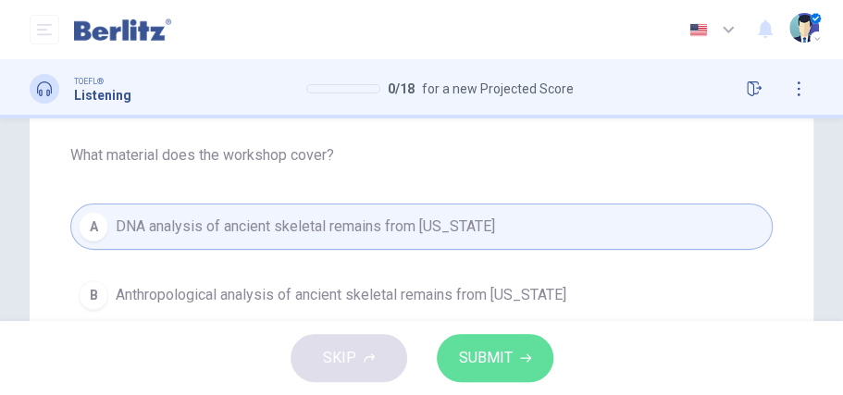
click at [473, 359] on span "SUBMIT" at bounding box center [486, 358] width 54 height 26
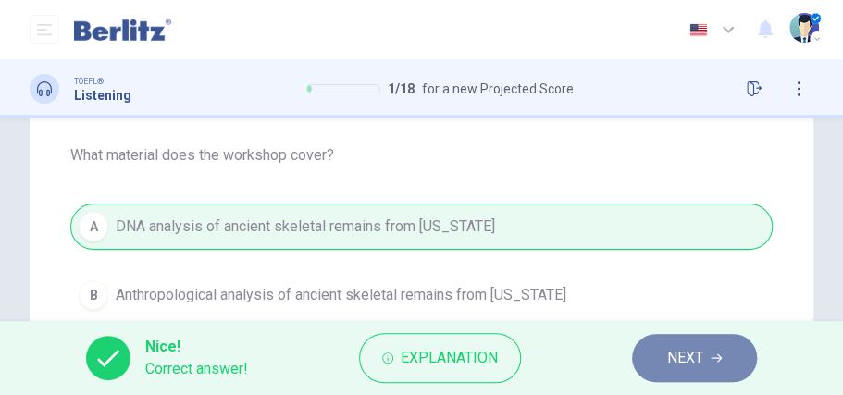
click at [683, 359] on span "NEXT" at bounding box center [685, 358] width 36 height 26
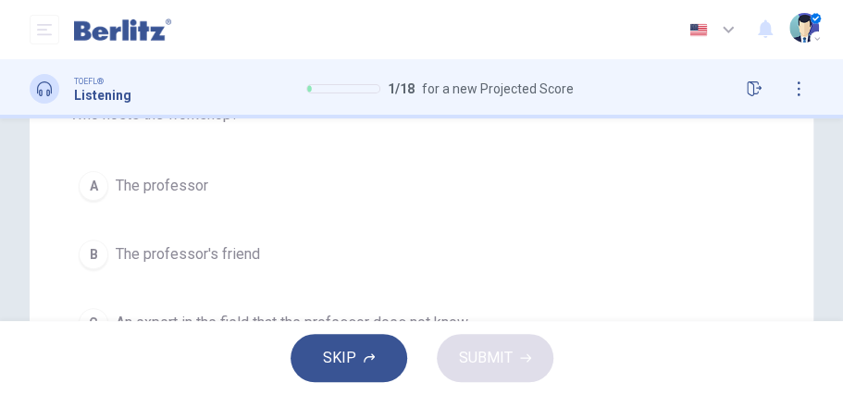
scroll to position [246, 0]
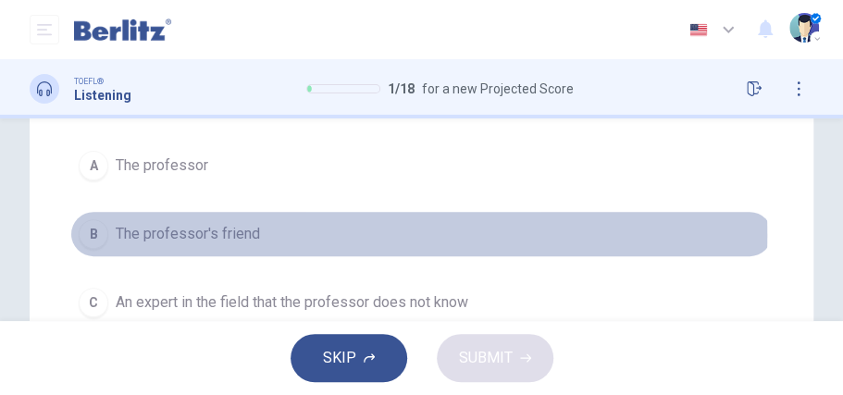
click at [95, 232] on div "B" at bounding box center [94, 234] width 30 height 30
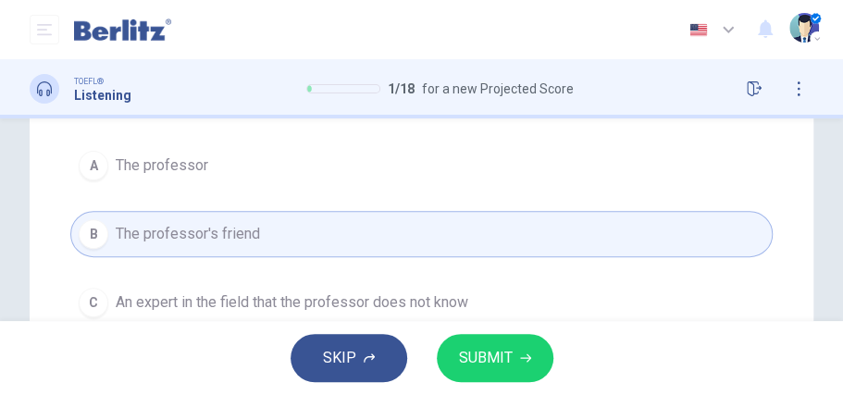
click at [507, 364] on span "SUBMIT" at bounding box center [486, 358] width 54 height 26
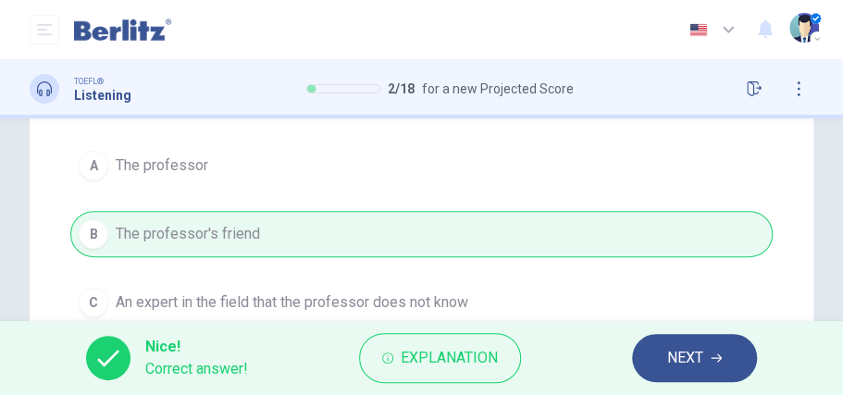
click at [688, 362] on span "NEXT" at bounding box center [685, 358] width 36 height 26
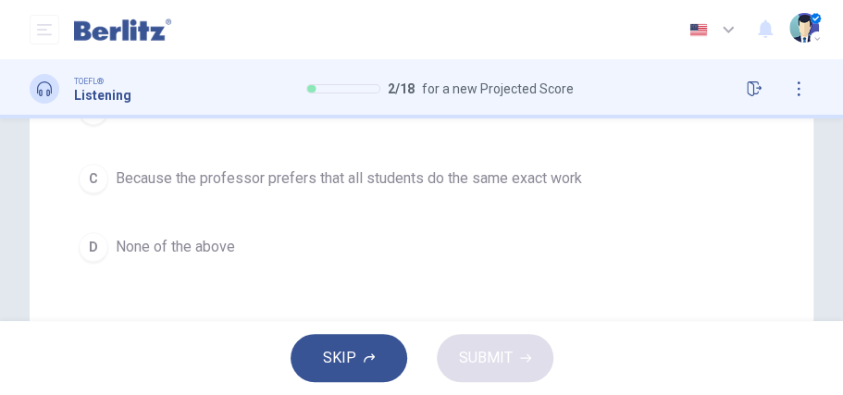
scroll to position [308, 0]
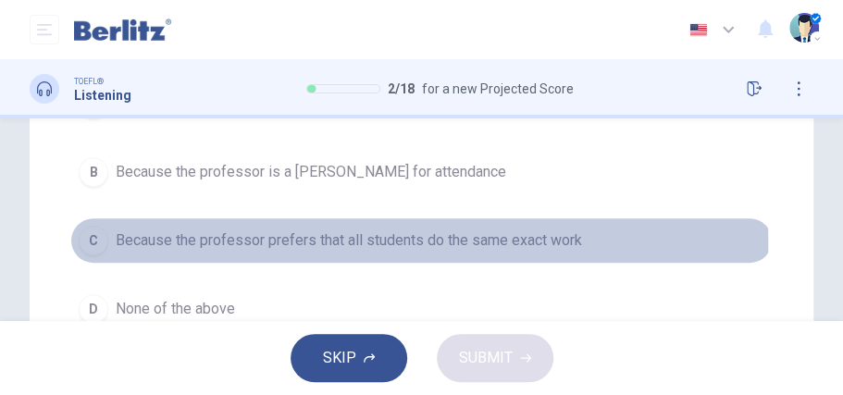
click at [87, 242] on div "C" at bounding box center [94, 241] width 30 height 30
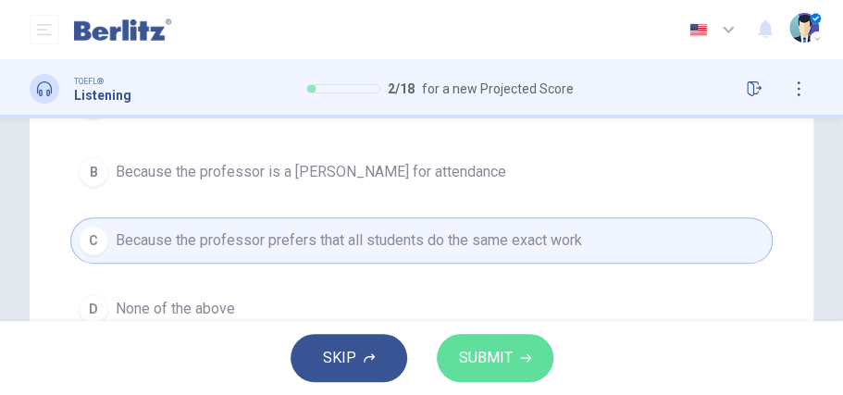
click at [468, 352] on span "SUBMIT" at bounding box center [486, 358] width 54 height 26
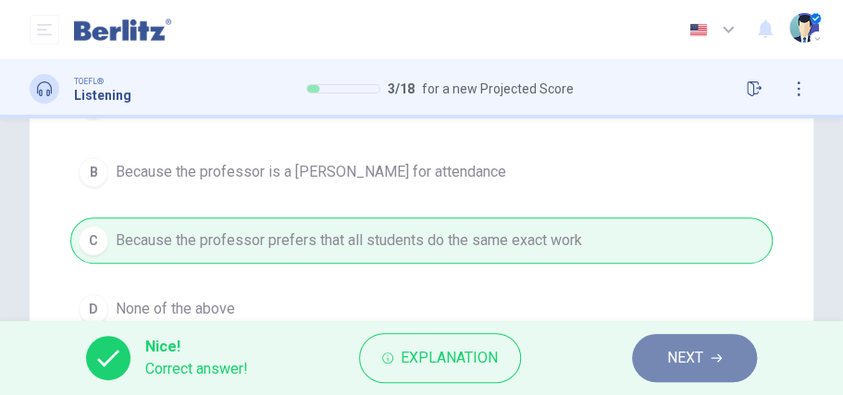
click at [670, 355] on span "NEXT" at bounding box center [685, 358] width 36 height 26
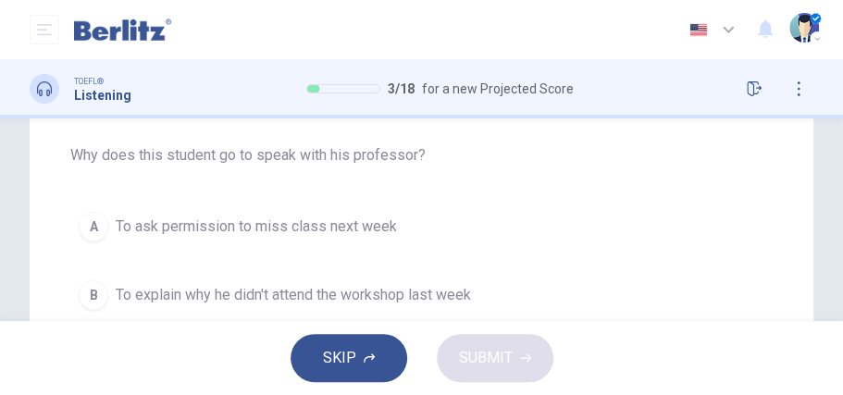
scroll to position [246, 0]
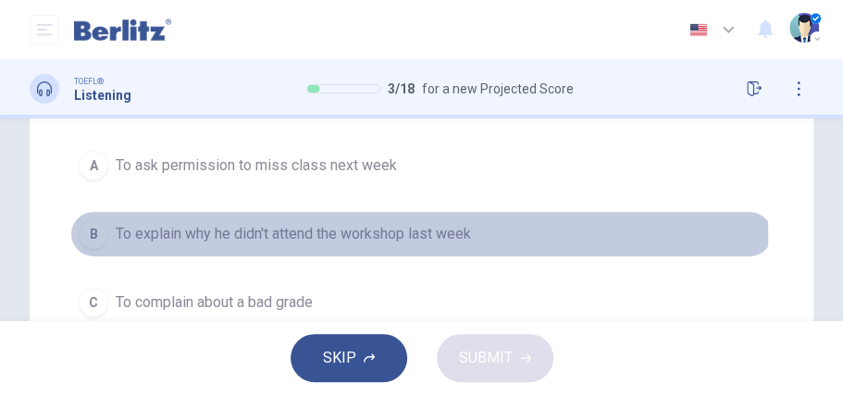
click at [98, 236] on div "B" at bounding box center [94, 234] width 30 height 30
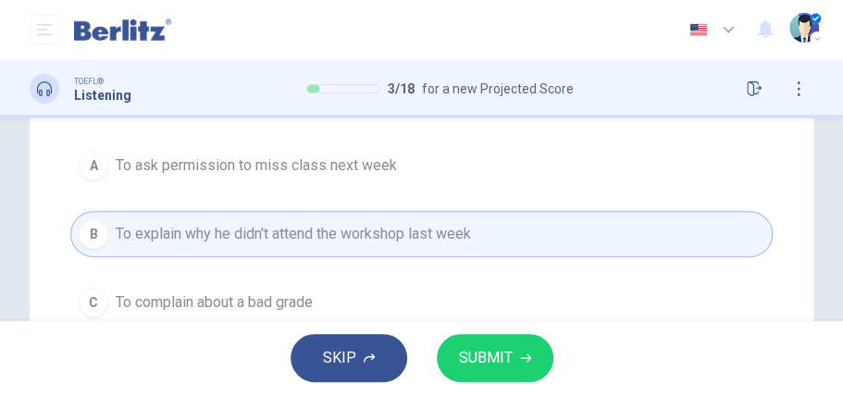
click at [485, 354] on span "SUBMIT" at bounding box center [486, 358] width 54 height 26
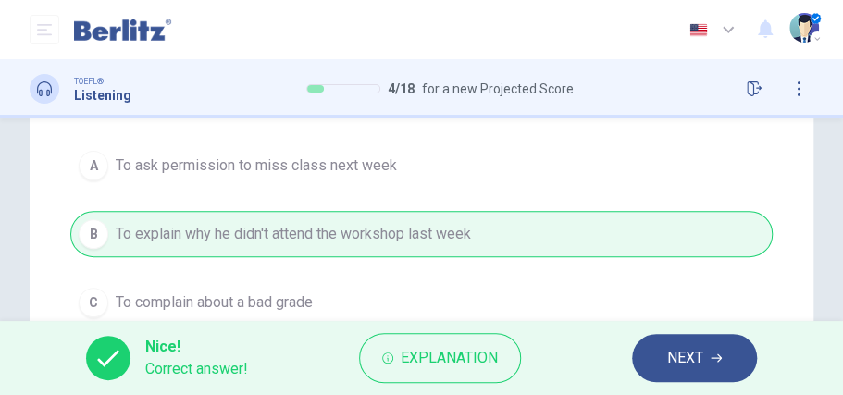
click at [684, 364] on span "NEXT" at bounding box center [685, 358] width 36 height 26
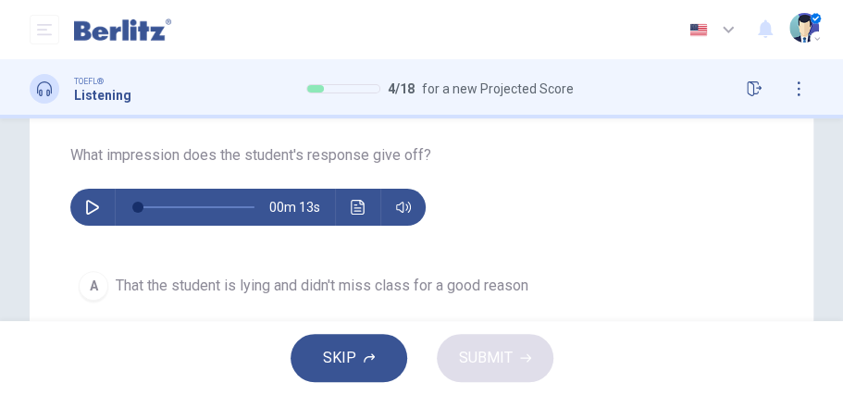
scroll to position [185, 0]
click at [94, 200] on icon "button" at bounding box center [92, 207] width 15 height 15
type input "*"
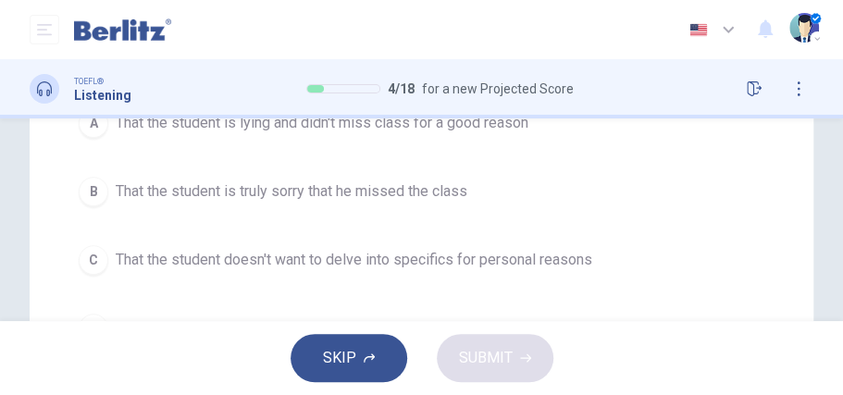
scroll to position [370, 0]
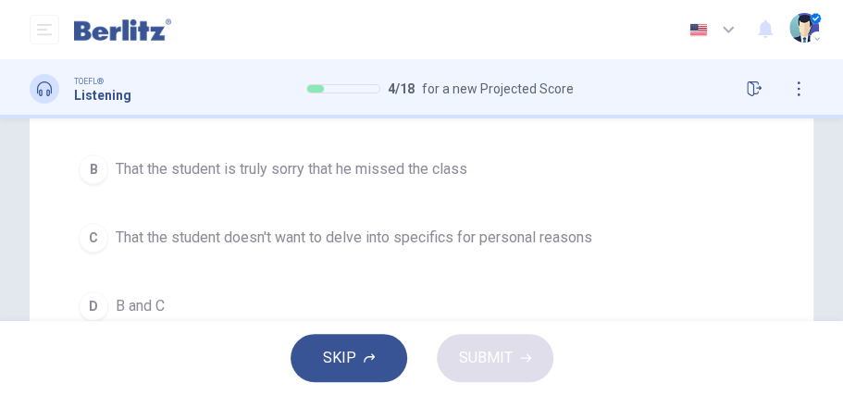
click at [93, 300] on div "D" at bounding box center [94, 307] width 30 height 30
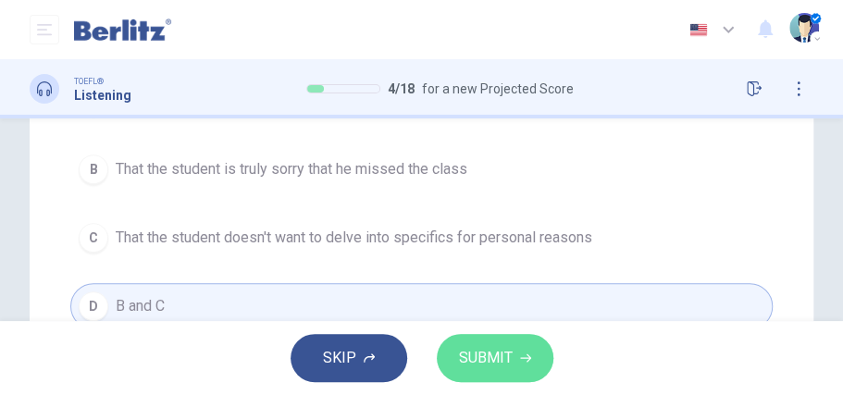
click at [472, 365] on span "SUBMIT" at bounding box center [486, 358] width 54 height 26
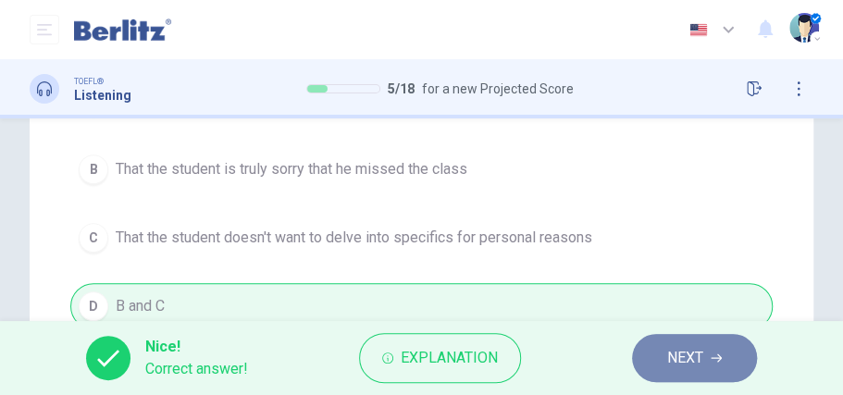
click at [672, 357] on span "NEXT" at bounding box center [685, 358] width 36 height 26
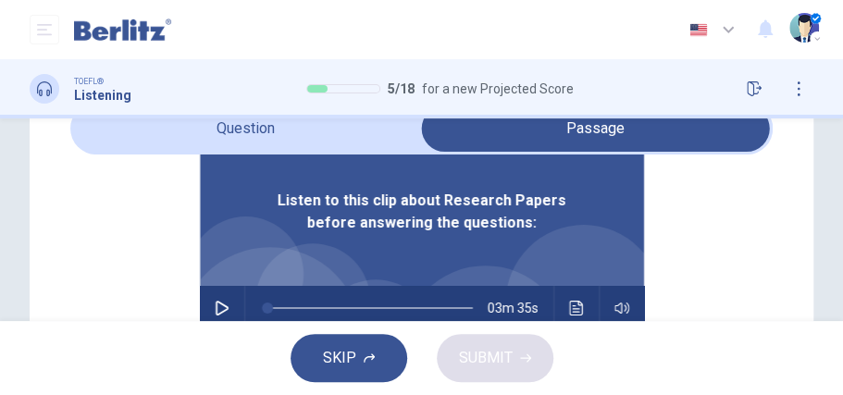
scroll to position [123, 0]
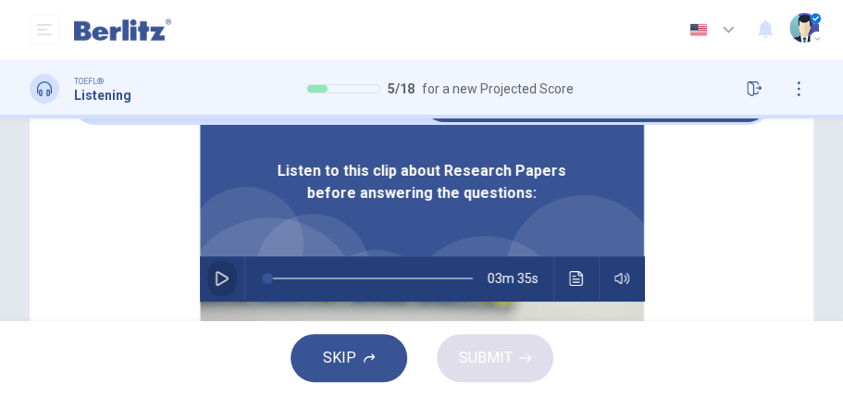
click at [215, 276] on icon "button" at bounding box center [222, 278] width 15 height 15
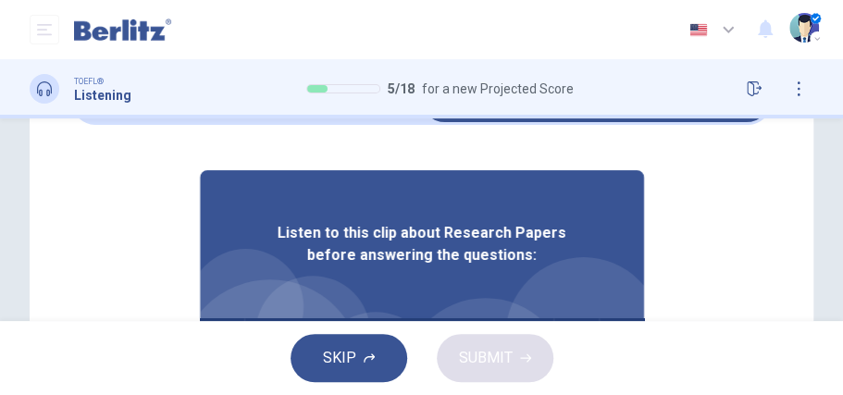
scroll to position [0, 0]
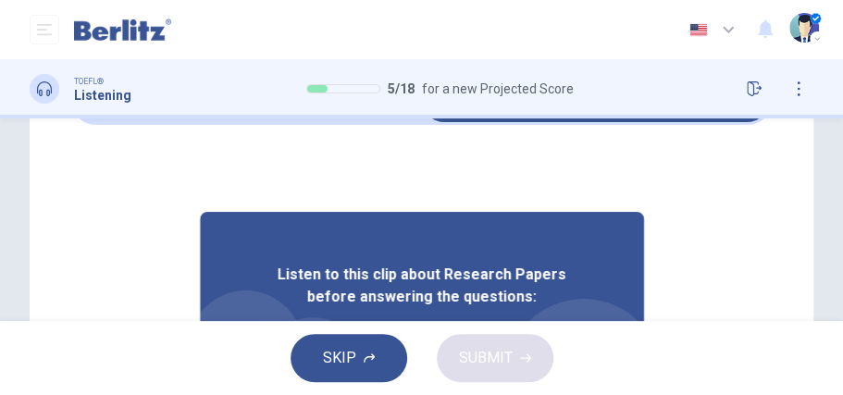
type input "*"
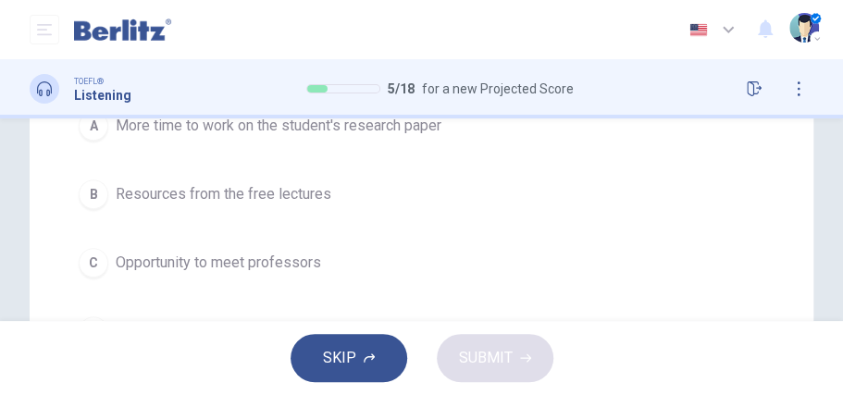
scroll to position [370, 0]
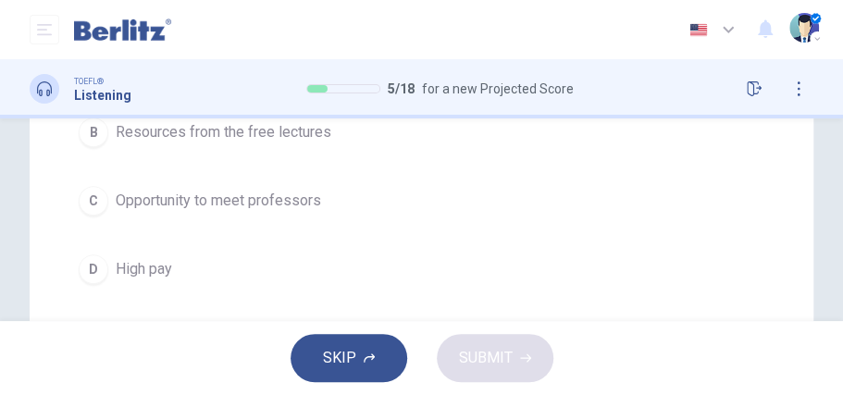
click at [84, 272] on div "D" at bounding box center [94, 270] width 30 height 30
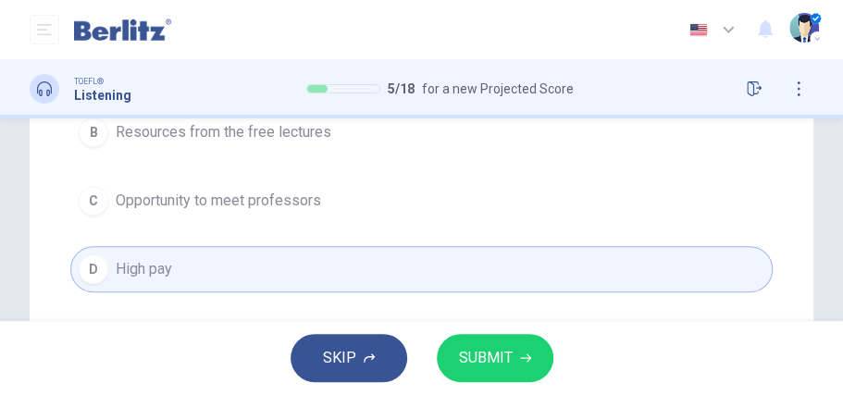
click at [483, 358] on span "SUBMIT" at bounding box center [486, 358] width 54 height 26
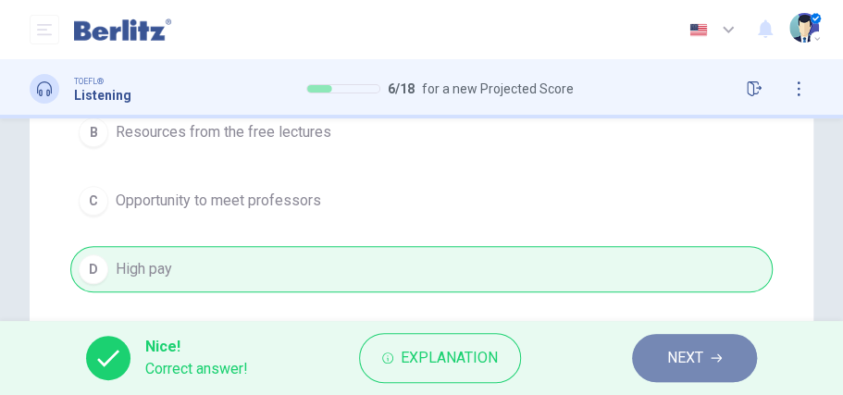
click at [675, 361] on span "NEXT" at bounding box center [685, 358] width 36 height 26
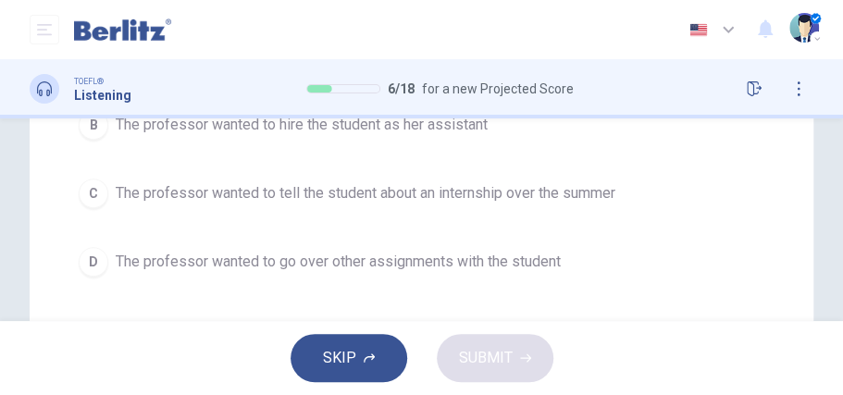
click at [106, 189] on div "C" at bounding box center [94, 194] width 30 height 30
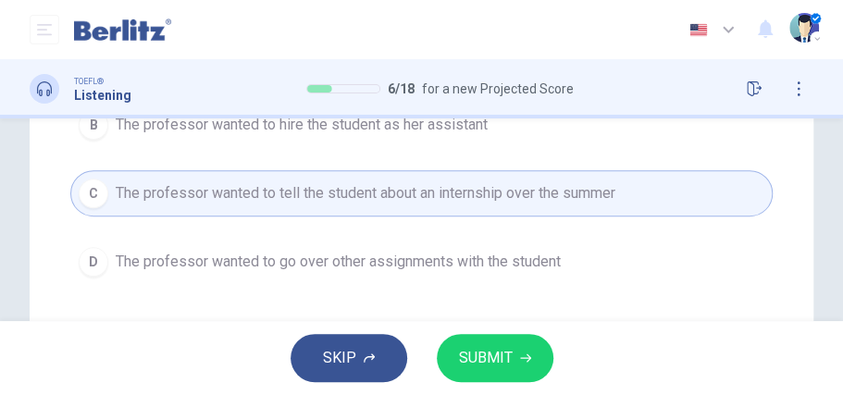
click at [474, 365] on span "SUBMIT" at bounding box center [486, 358] width 54 height 26
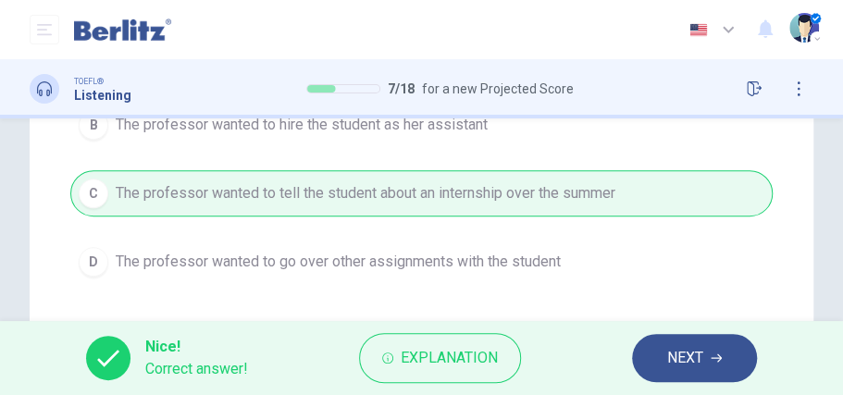
click at [680, 345] on span "NEXT" at bounding box center [685, 358] width 36 height 26
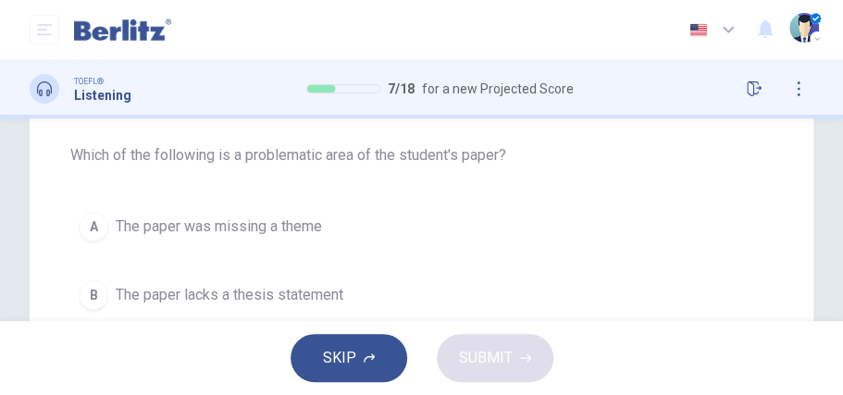
scroll to position [185, 0]
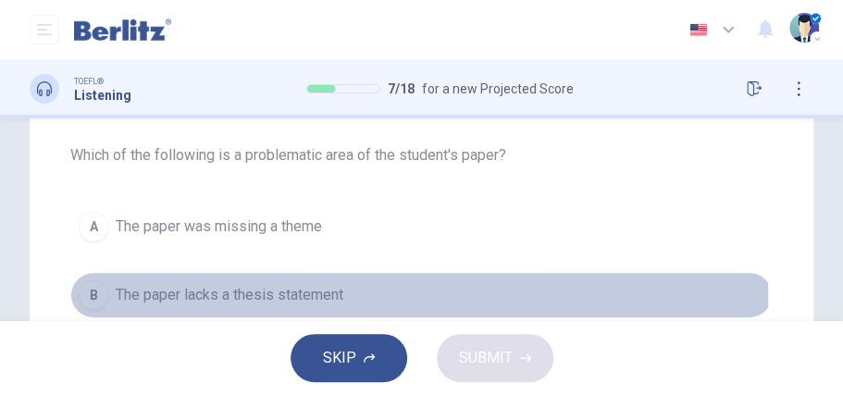
click at [91, 296] on div "B" at bounding box center [94, 296] width 30 height 30
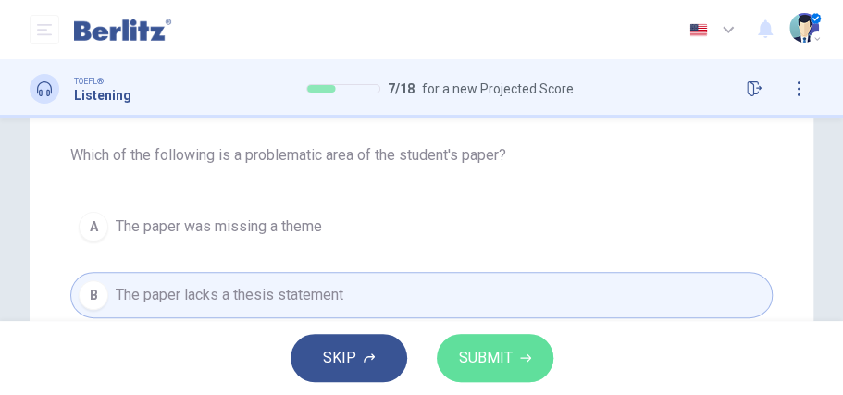
click at [513, 359] on button "SUBMIT" at bounding box center [495, 358] width 117 height 48
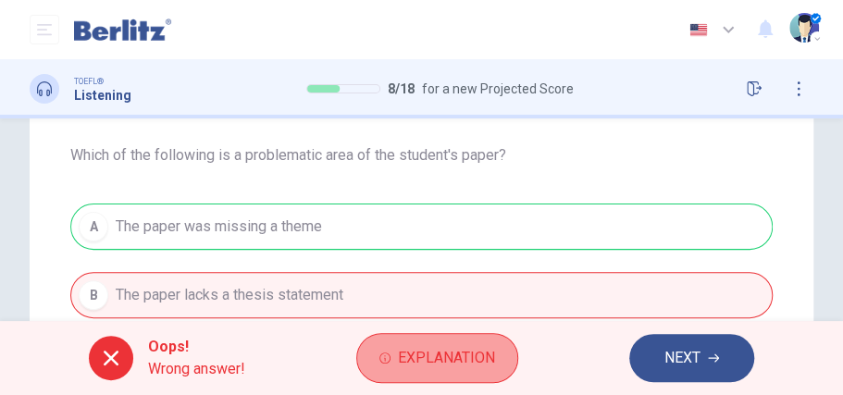
click at [430, 358] on span "Explanation" at bounding box center [446, 358] width 97 height 26
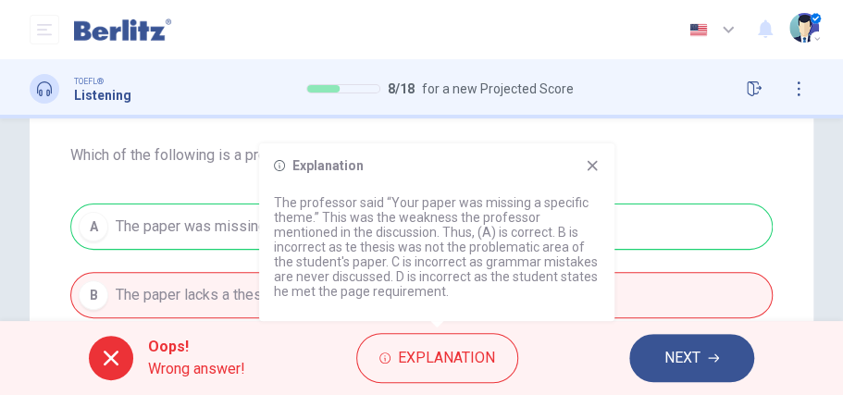
click at [691, 360] on span "NEXT" at bounding box center [683, 358] width 36 height 26
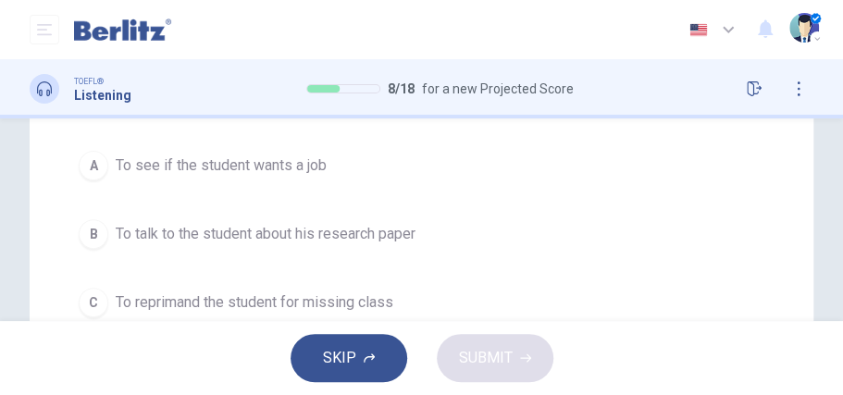
scroll to position [308, 0]
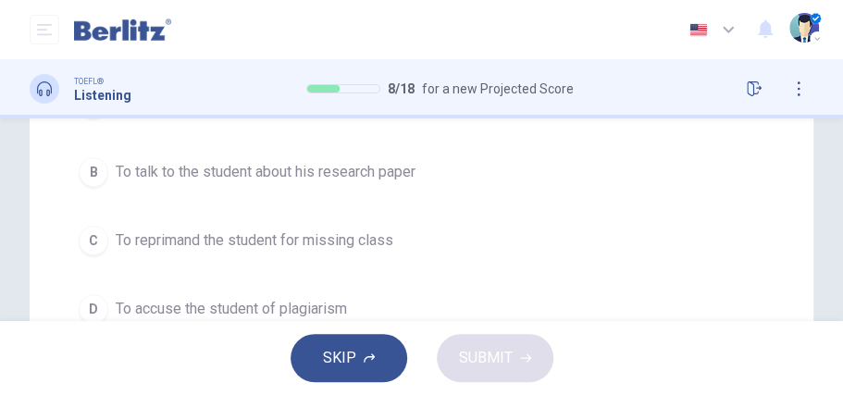
click at [100, 165] on div "B" at bounding box center [94, 172] width 30 height 30
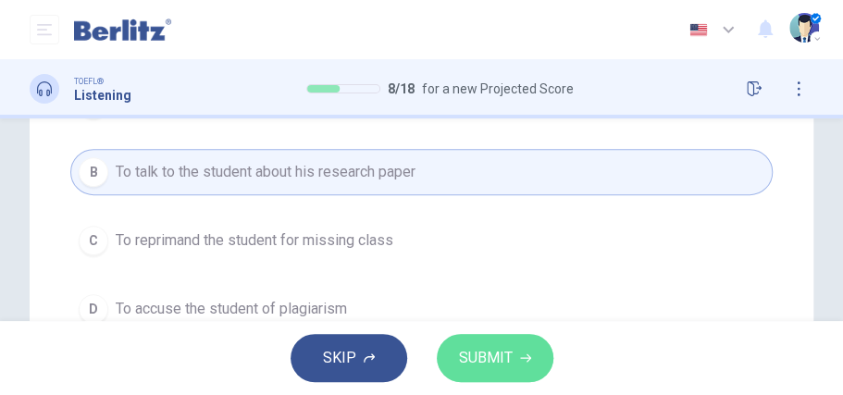
click at [480, 354] on span "SUBMIT" at bounding box center [486, 358] width 54 height 26
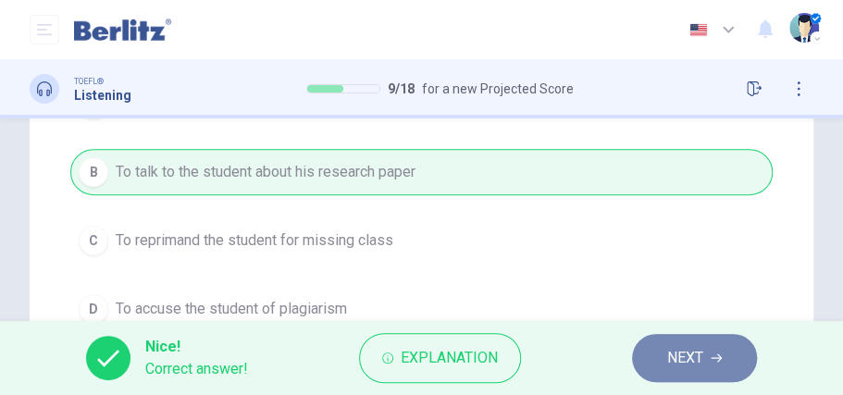
click at [669, 356] on span "NEXT" at bounding box center [685, 358] width 36 height 26
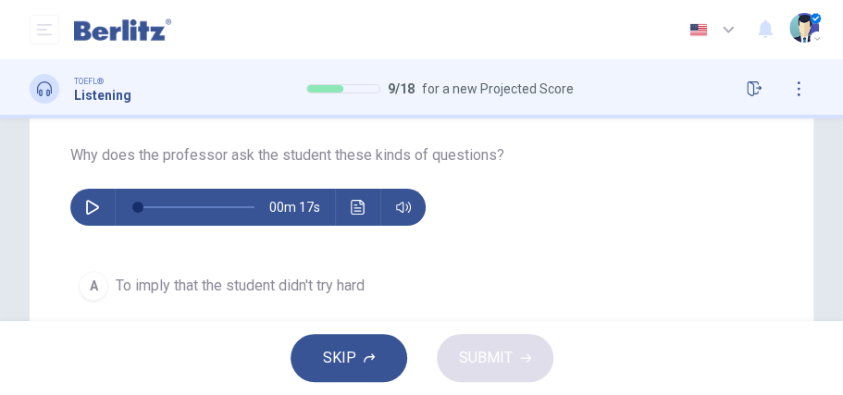
scroll to position [123, 0]
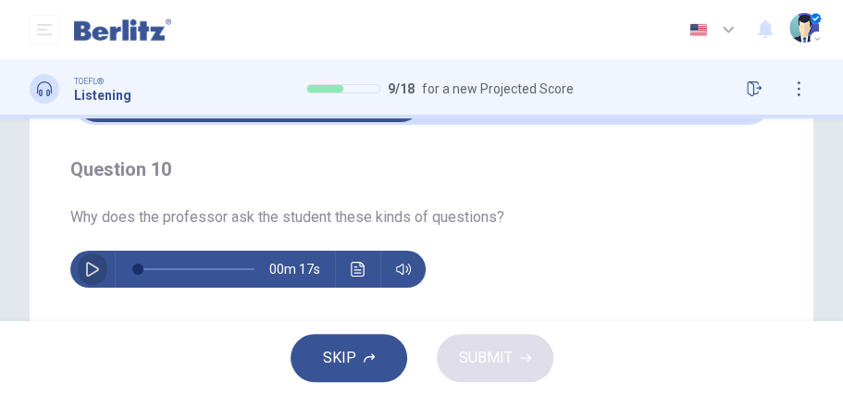
click at [94, 267] on icon "button" at bounding box center [92, 269] width 15 height 15
type input "*"
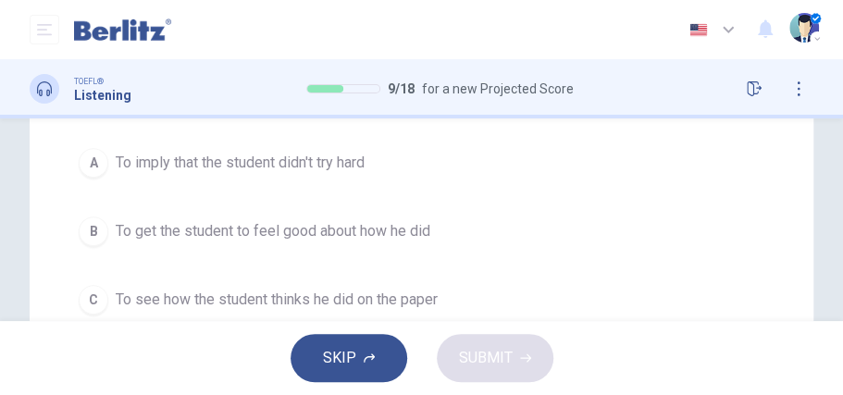
scroll to position [370, 0]
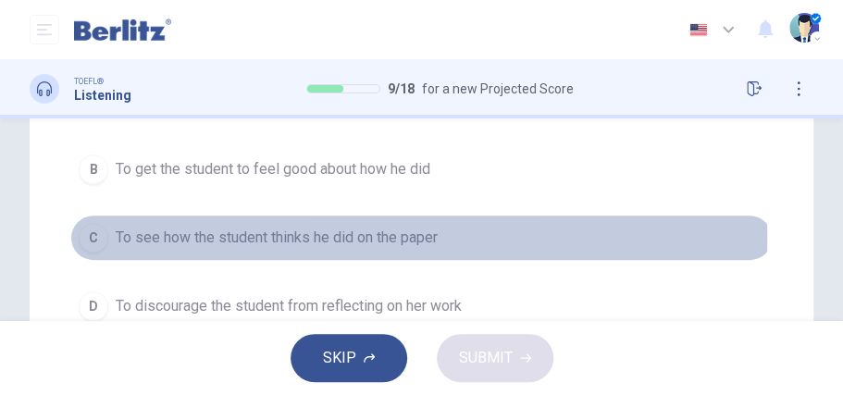
click at [102, 237] on div "C" at bounding box center [94, 238] width 30 height 30
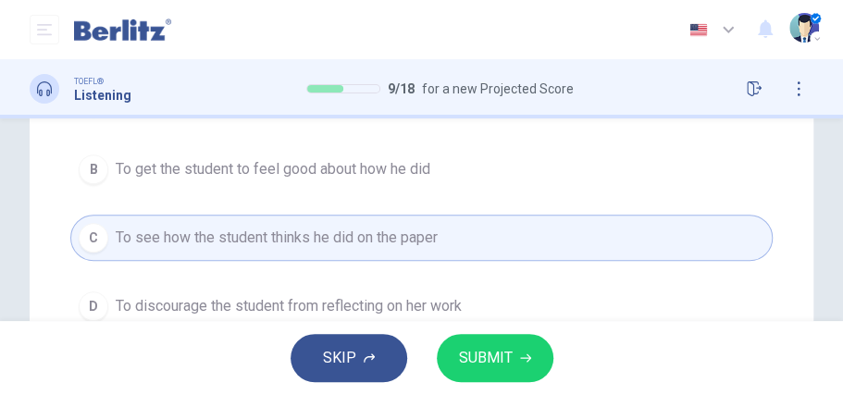
click at [505, 359] on span "SUBMIT" at bounding box center [486, 358] width 54 height 26
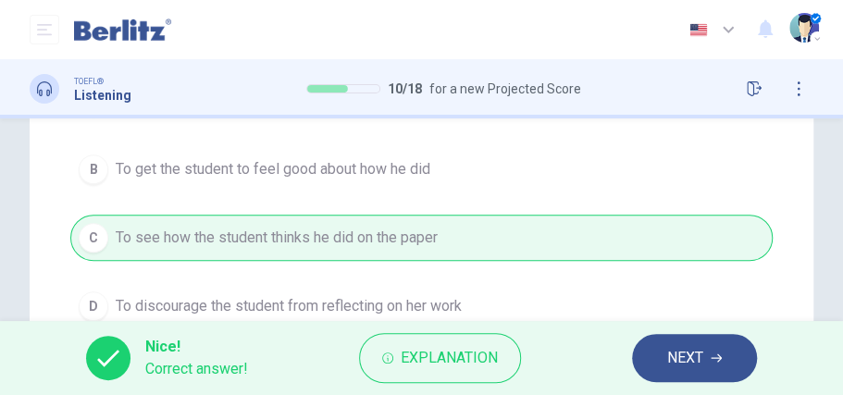
click at [684, 359] on span "NEXT" at bounding box center [685, 358] width 36 height 26
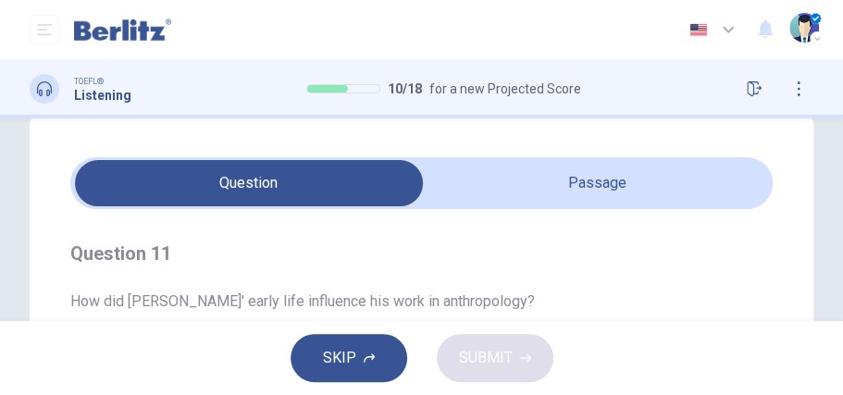
scroll to position [0, 0]
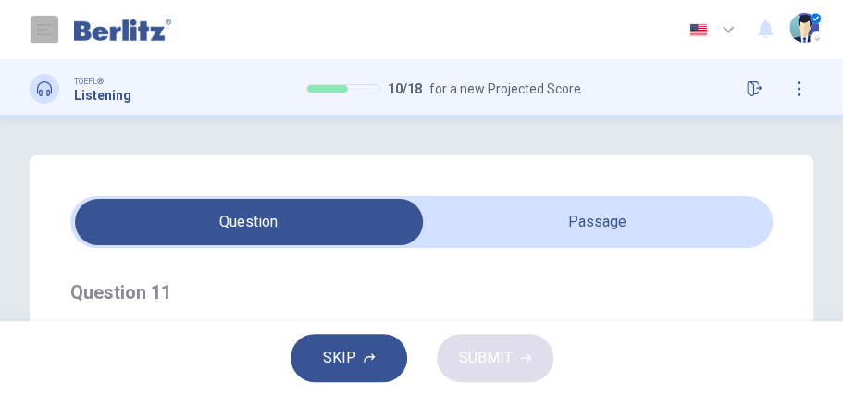
click at [46, 28] on icon "open mobile menu" at bounding box center [44, 29] width 15 height 15
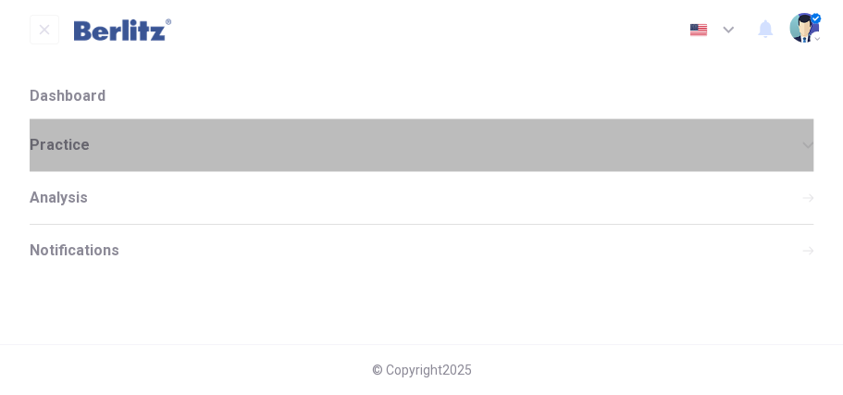
click at [69, 138] on span "Practice" at bounding box center [416, 145] width 773 height 15
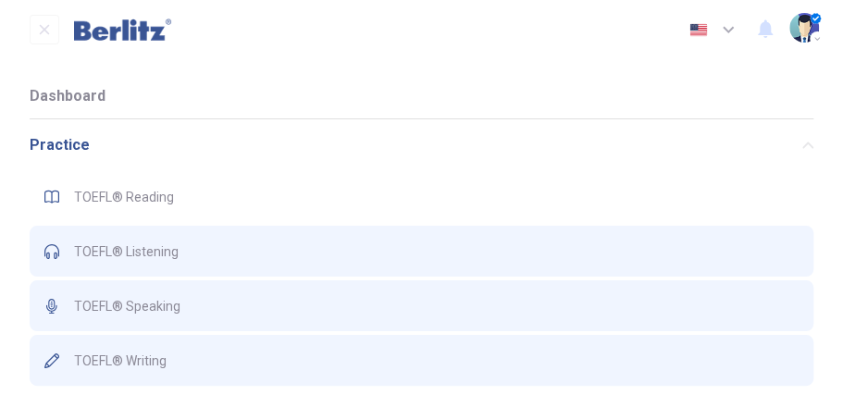
scroll to position [61, 0]
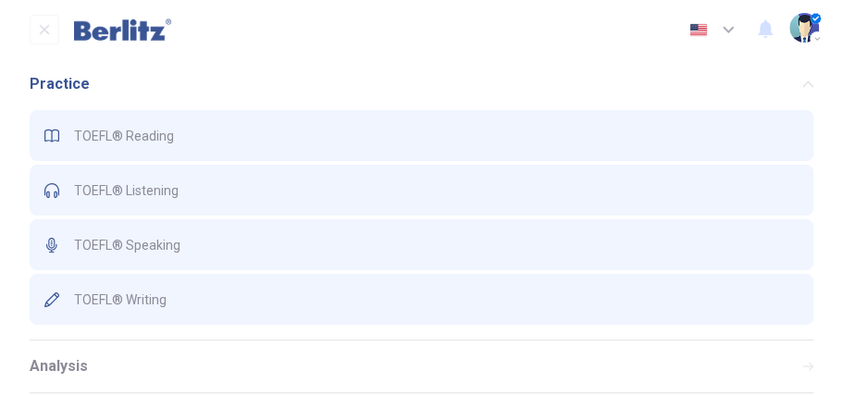
click at [792, 35] on img "button" at bounding box center [805, 28] width 30 height 30
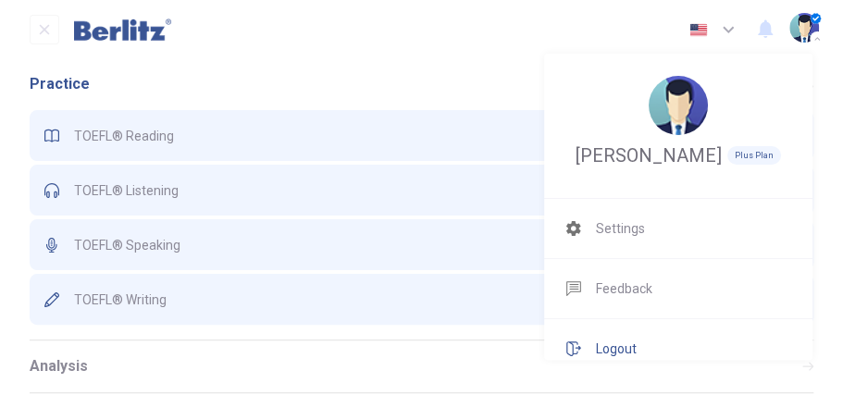
click at [608, 351] on span "Logout" at bounding box center [616, 349] width 41 height 15
